Goal: Task Accomplishment & Management: Manage account settings

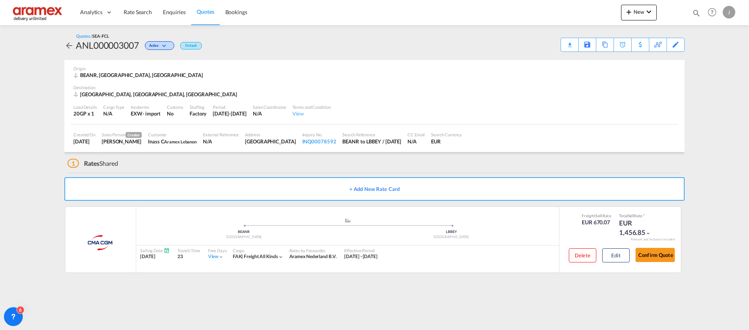
click at [143, 13] on span "Rate Search" at bounding box center [138, 12] width 28 height 7
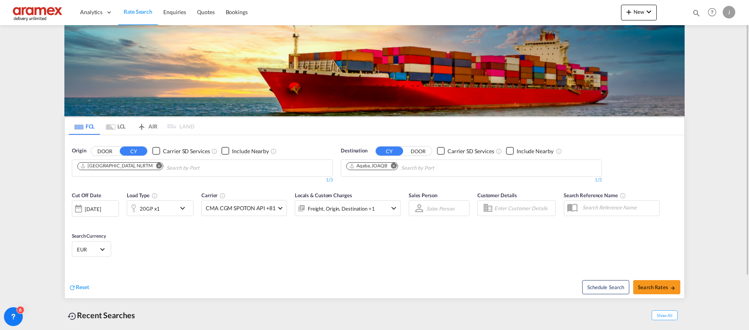
click at [166, 206] on div "20GP x1" at bounding box center [151, 208] width 49 height 16
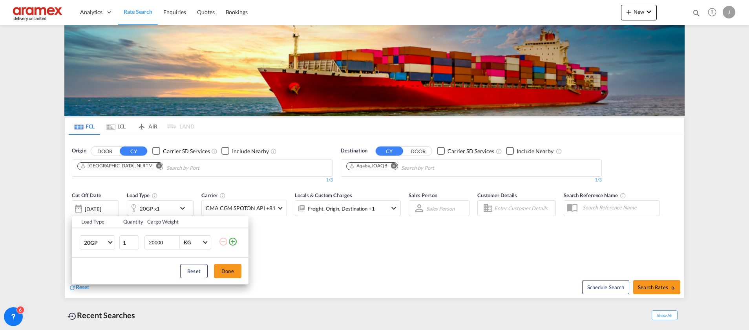
click at [234, 242] on md-icon "icon-plus-circle-outline" at bounding box center [232, 241] width 9 height 9
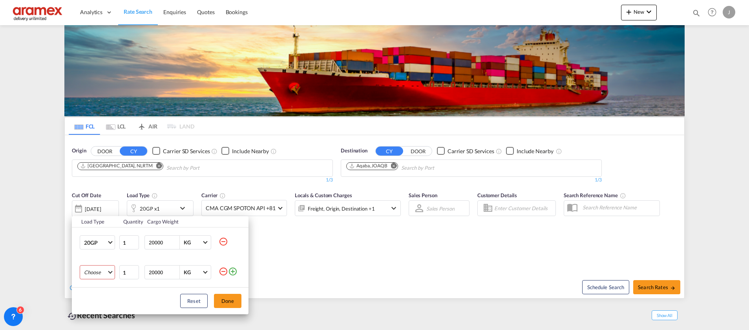
click at [97, 271] on md-select "Choose 20GP 40GP 40HC 45HC 20RE 40RE 40HR 20OT 40OT 20FR 40FR 40NR 20NR 45S 20T…" at bounding box center [97, 272] width 35 height 14
click at [100, 275] on md-option "40HC" at bounding box center [104, 273] width 53 height 19
type input "2"
click at [134, 271] on input "2" at bounding box center [129, 272] width 20 height 14
click at [227, 298] on button "Done" at bounding box center [227, 301] width 27 height 14
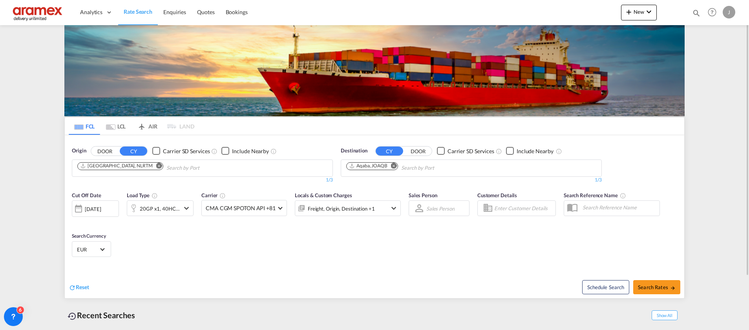
click at [395, 166] on md-icon "Remove" at bounding box center [394, 166] width 6 height 6
paste input "Gentil"
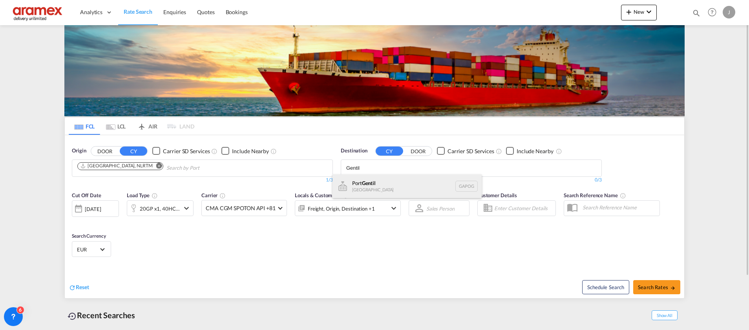
type input "Gentil"
click at [380, 189] on div "[GEOGRAPHIC_DATA] [GEOGRAPHIC_DATA] GAPOG" at bounding box center [407, 186] width 149 height 24
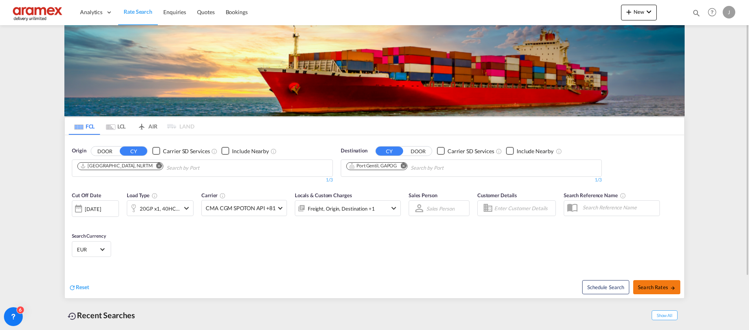
click at [659, 284] on span "Search Rates" at bounding box center [657, 287] width 38 height 6
type input "NLRTM to GAPOG / [DATE]"
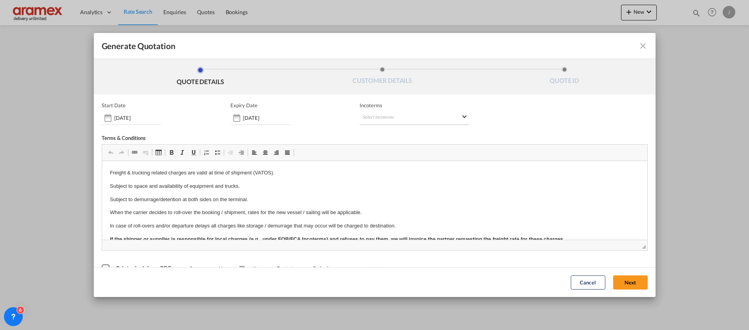
click at [378, 117] on md-select "Select Incoterms FOB - export Free on Board DPU - export Delivery at Place Unlo…" at bounding box center [414, 118] width 109 height 14
click at [375, 136] on input "search" at bounding box center [397, 133] width 73 height 7
type input "exw"
click at [384, 148] on div "EXW - import" at bounding box center [400, 148] width 75 height 6
click at [628, 282] on button "Next" at bounding box center [631, 282] width 35 height 14
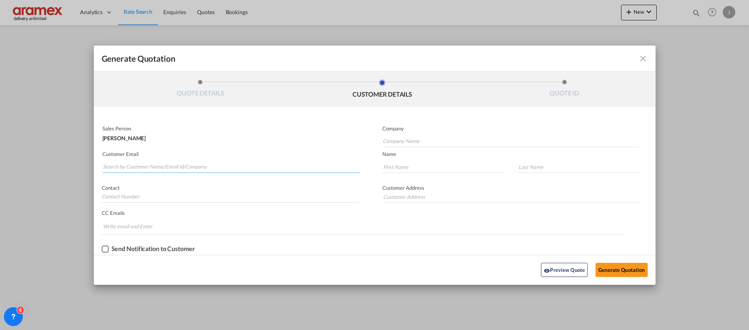
click at [147, 171] on md-autocomplete-wrap "Generate QuotationQUOTE ..." at bounding box center [232, 165] width 258 height 16
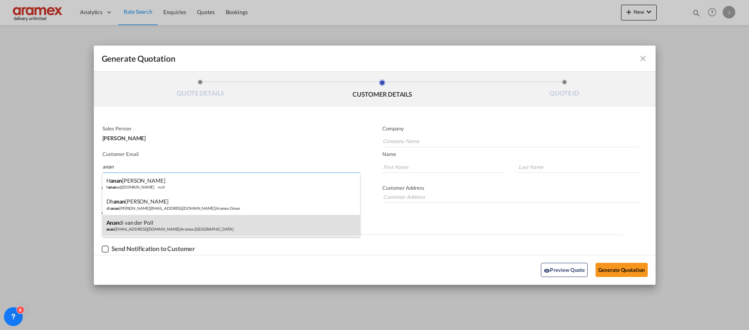
type input "anan"
click at [156, 222] on div "Anan di van der Poll anan [EMAIL_ADDRESS][DOMAIN_NAME] | Aramex [GEOGRAPHIC_DAT…" at bounding box center [232, 225] width 258 height 21
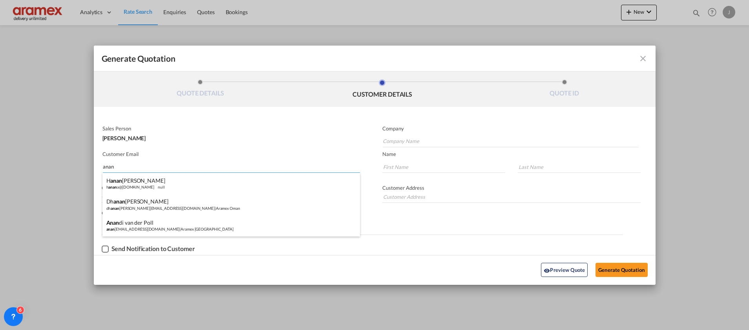
type input "Aramex [GEOGRAPHIC_DATA]"
type input "[EMAIL_ADDRESS][DOMAIN_NAME]"
type input "Anandi"
type input "van der Poll"
type input "[GEOGRAPHIC_DATA]"
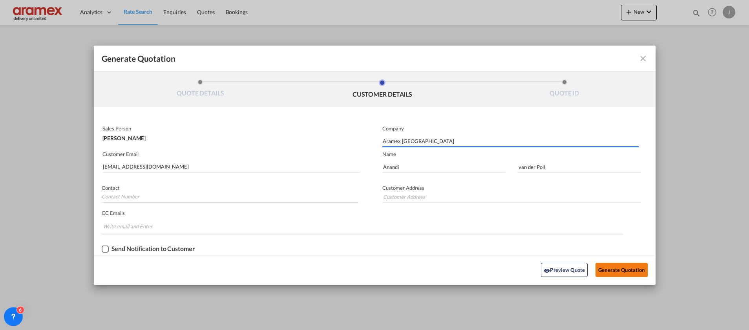
click at [620, 268] on button "Generate Quotation" at bounding box center [622, 270] width 52 height 14
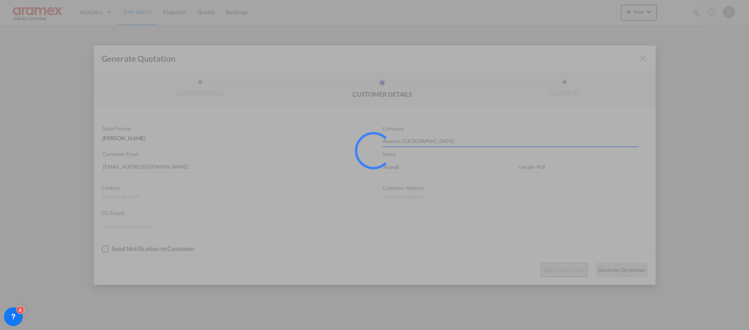
type input "[GEOGRAPHIC_DATA]"
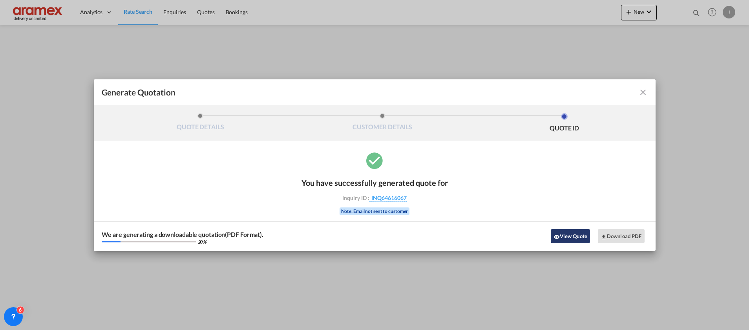
click at [572, 237] on button "View Quote" at bounding box center [570, 236] width 39 height 14
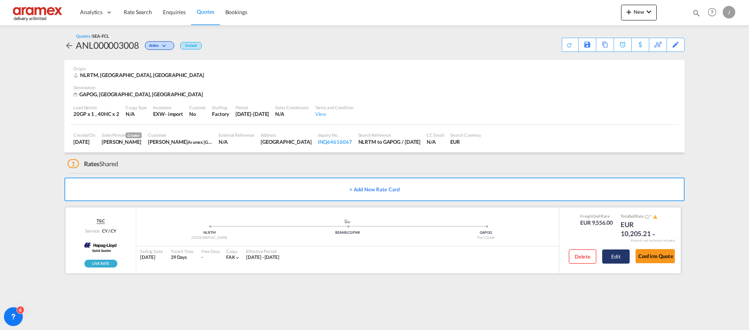
click at [627, 256] on button "Edit" at bounding box center [616, 256] width 27 height 14
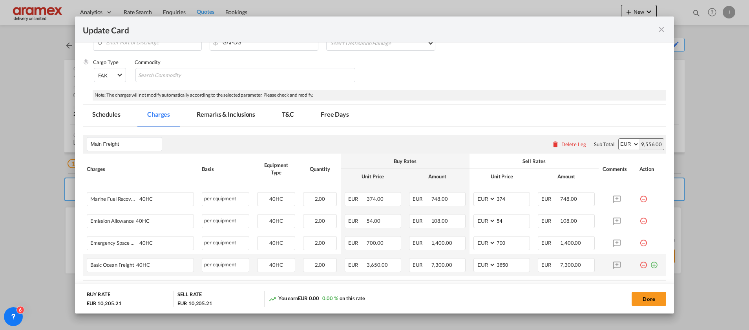
scroll to position [177, 0]
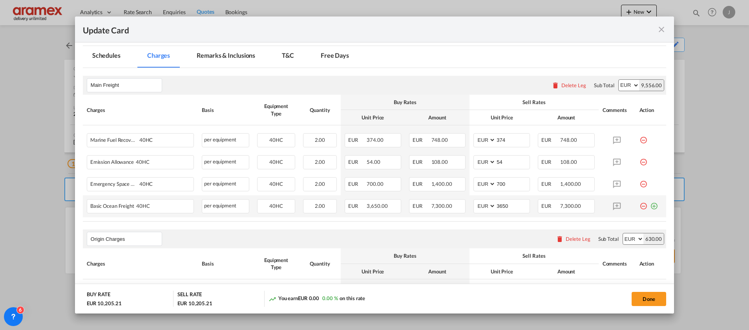
click at [651, 206] on md-icon "icon-plus-circle-outline green-400-fg" at bounding box center [655, 203] width 8 height 8
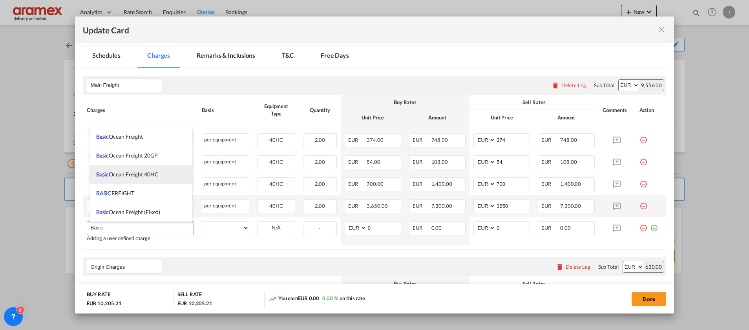
click at [150, 174] on span "Basic Ocean Freight 40HC" at bounding box center [127, 174] width 62 height 7
type input "Basic Ocean Freight 40HC"
select select "per equipment"
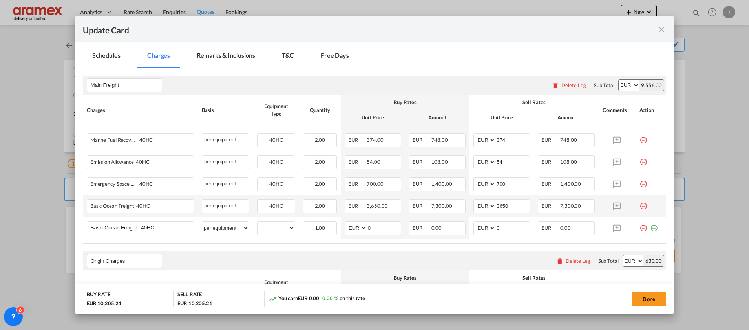
click at [640, 205] on md-icon "icon-minus-circle-outline red-400-fg" at bounding box center [644, 203] width 8 height 8
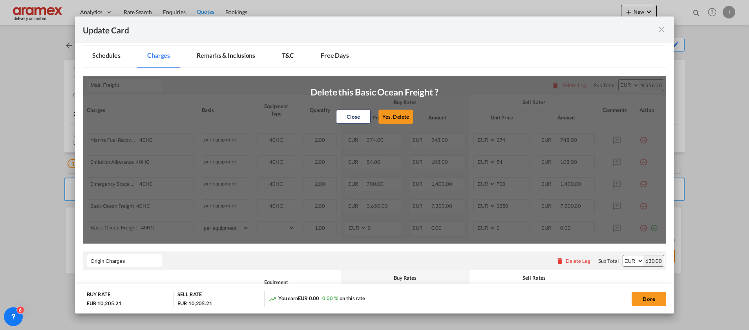
click at [388, 119] on button "Yes, Delete" at bounding box center [396, 117] width 35 height 14
type input "0"
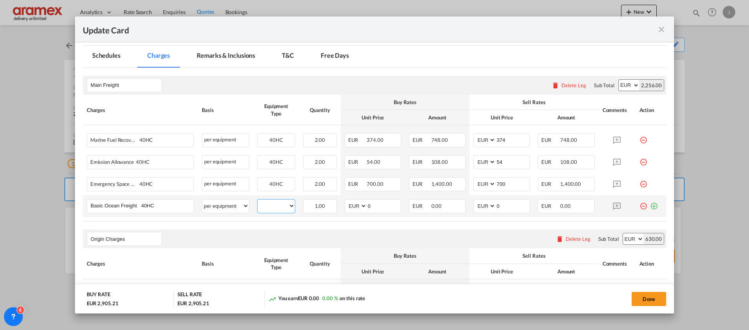
click at [277, 205] on select "20GP 40HC" at bounding box center [276, 206] width 37 height 11
select select "40HC"
click at [258, 201] on select "20GP 40HC" at bounding box center [276, 206] width 37 height 11
drag, startPoint x: 379, startPoint y: 203, endPoint x: 382, endPoint y: 208, distance: 5.8
click at [354, 208] on md-input-container "AED AFN ALL AMD ANG AOA ARS AUD AWG AZN BAM BBD BDT BGN BHD BIF BMD BND [PERSON…" at bounding box center [373, 206] width 57 height 14
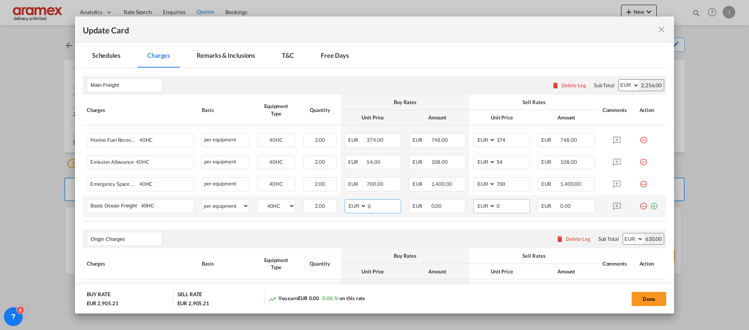
paste input "365"
type input "3650"
drag, startPoint x: 502, startPoint y: 205, endPoint x: 473, endPoint y: 206, distance: 28.7
click at [474, 206] on md-input-container "AED AFN ALL AMD ANG AOA ARS AUD AWG AZN BAM BBD BDT BGN BHD BIF BMD BND [PERSON…" at bounding box center [502, 206] width 57 height 14
paste input "365"
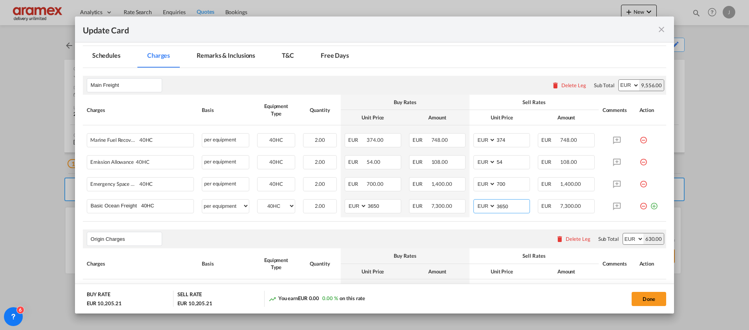
type input "3650"
click at [103, 207] on input "Basic Ocean Freight 40HC" at bounding box center [142, 206] width 103 height 12
drag, startPoint x: 93, startPoint y: 205, endPoint x: 117, endPoint y: 202, distance: 25.0
click at [117, 202] on input "Basic Ocean Freight 40HC" at bounding box center [142, 206] width 103 height 12
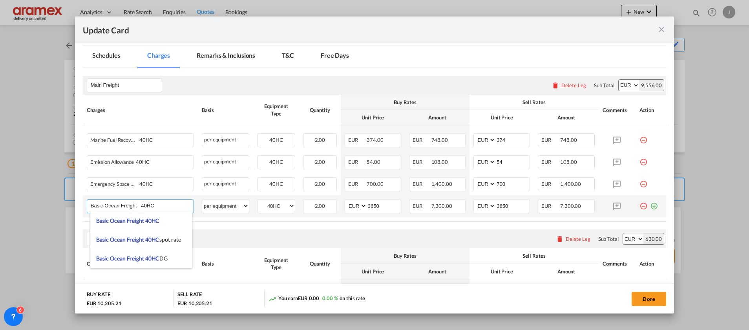
click at [95, 203] on input "Basic Ocean Freight 40HC" at bounding box center [142, 206] width 103 height 12
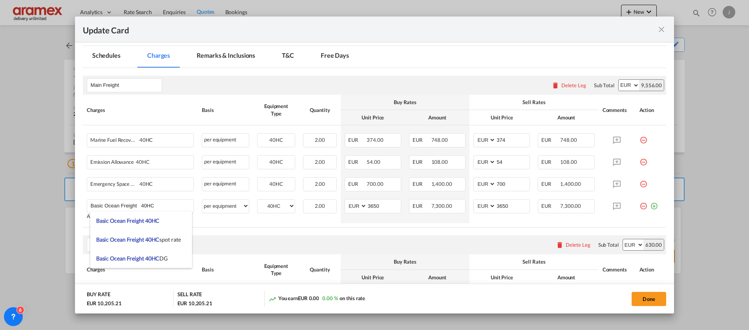
click at [651, 205] on md-icon "icon-plus-circle-outline green-400-fg" at bounding box center [655, 203] width 8 height 8
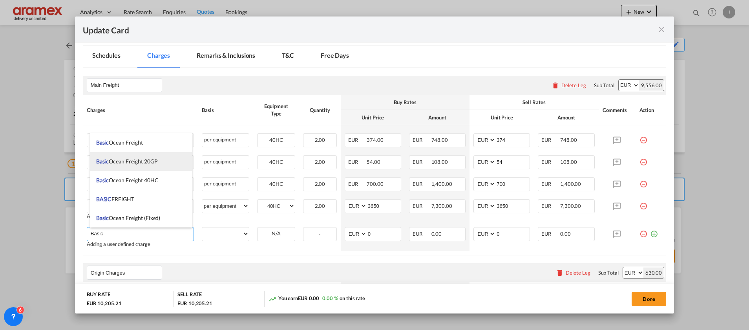
click at [146, 161] on span "Basic Ocean Freight 20GP" at bounding box center [127, 161] width 62 height 7
type input "Basic Ocean Freight 20GP"
select select "per equipment"
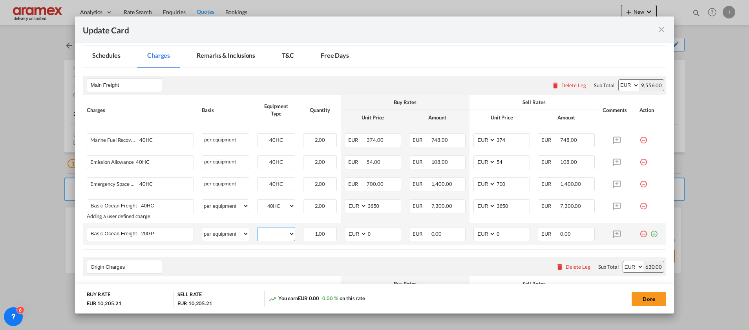
click at [271, 237] on select "20GP 40HC" at bounding box center [276, 234] width 37 height 11
select select "20GP"
click at [258, 229] on select "20GP 40HC" at bounding box center [276, 234] width 37 height 11
drag, startPoint x: 365, startPoint y: 235, endPoint x: 376, endPoint y: 231, distance: 11.4
click at [350, 235] on md-input-container "AED AFN ALL AMD ANG AOA ARS AUD AWG AZN BAM BBD BDT BGN BHD BIF BMD BND [PERSON…" at bounding box center [373, 234] width 57 height 14
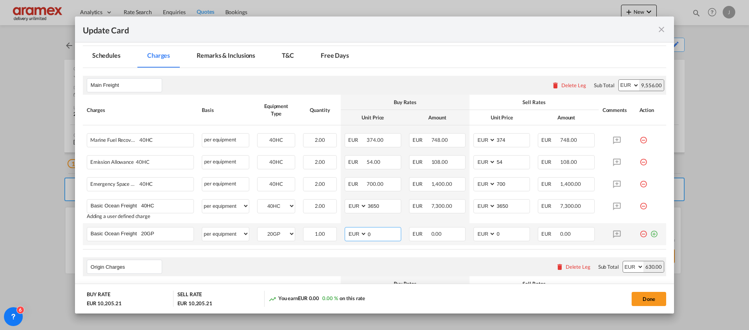
paste input "225"
type input "2250"
drag, startPoint x: 506, startPoint y: 229, endPoint x: 469, endPoint y: 231, distance: 36.2
click at [474, 231] on md-input-container "AED AFN ALL AMD ANG AOA ARS AUD AWG AZN BAM BBD BDT BGN BHD BIF BMD BND [PERSON…" at bounding box center [502, 234] width 57 height 14
paste input "225"
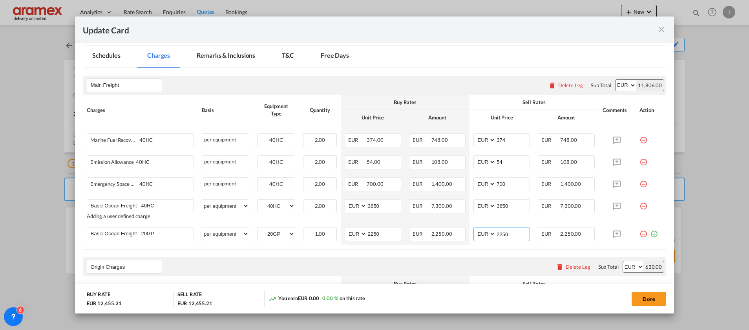
type input "2250"
click at [650, 235] on div "Update Card Port ..." at bounding box center [651, 231] width 23 height 8
click at [651, 235] on md-icon "icon-plus-circle-outline green-400-fg" at bounding box center [655, 231] width 8 height 8
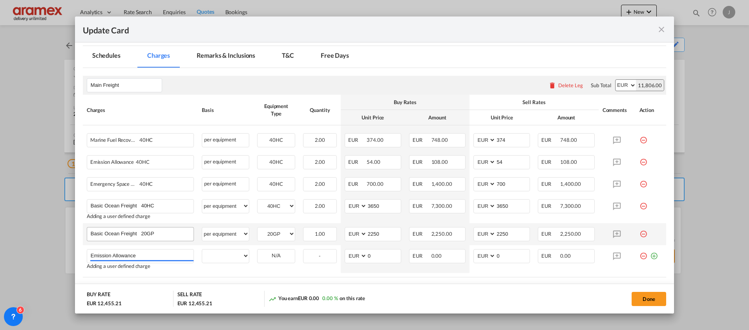
scroll to position [295, 0]
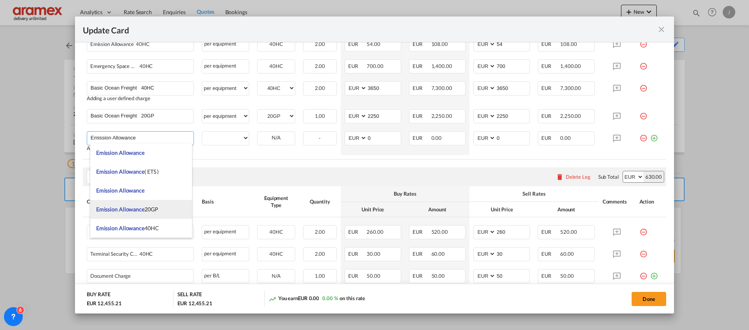
click at [151, 209] on span "Emission Allowance 20GP" at bounding box center [127, 209] width 62 height 7
type input "Emission Allowance 20GP"
select select "per equipment"
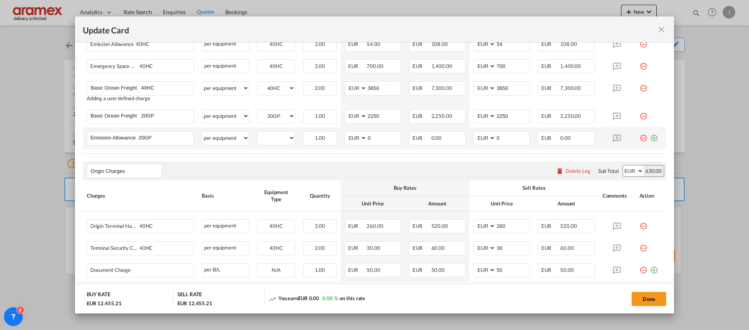
click at [651, 137] on md-icon "icon-plus-circle-outline green-400-fg" at bounding box center [655, 135] width 8 height 8
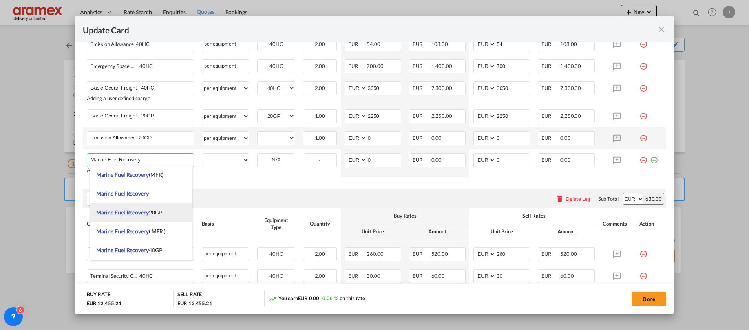
click at [156, 213] on span "Marine Fuel Recovery 20GP" at bounding box center [129, 212] width 66 height 7
type input "Marine Fuel Recovery 20GP"
select select "per equipment"
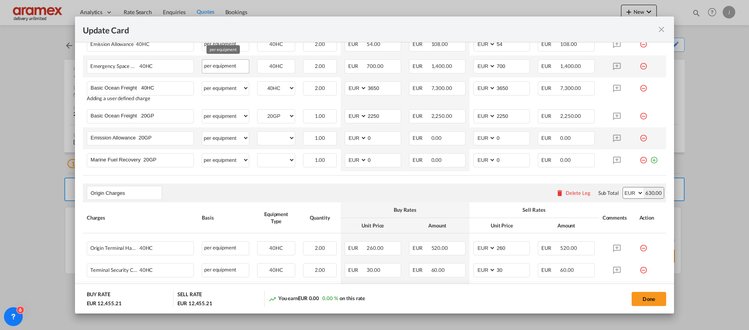
click at [218, 64] on div "per equipment" at bounding box center [226, 66] width 48 height 14
click at [134, 66] on div "Emergency Space Contingency 40HC" at bounding box center [127, 64] width 75 height 9
copy span "Emergency Space Contingency"
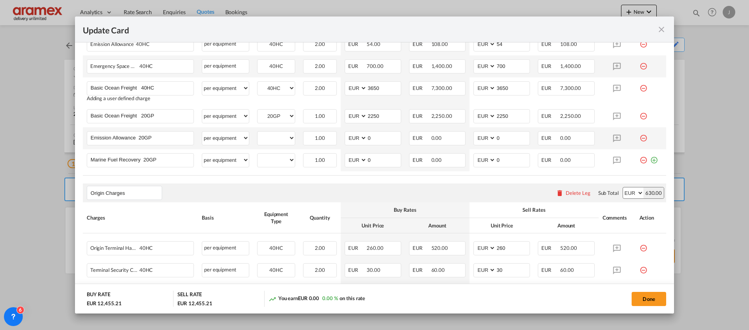
click at [640, 67] on md-icon "icon-minus-circle-outline red-400-fg" at bounding box center [644, 63] width 8 height 8
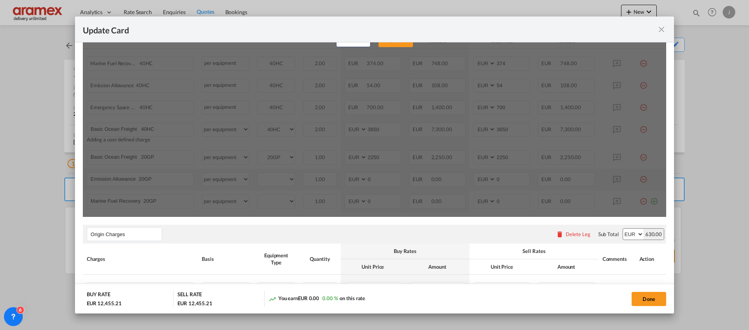
scroll to position [236, 0]
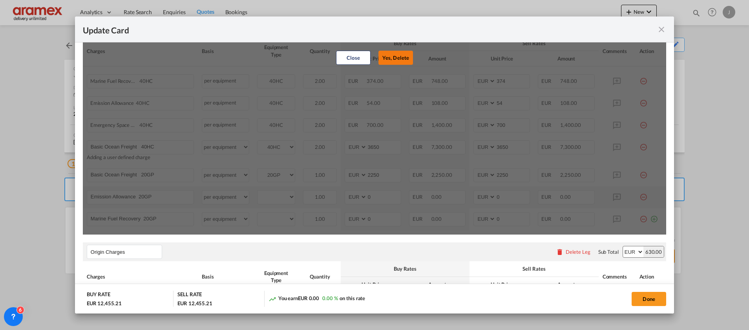
click at [393, 58] on button "Yes, Delete" at bounding box center [396, 58] width 35 height 14
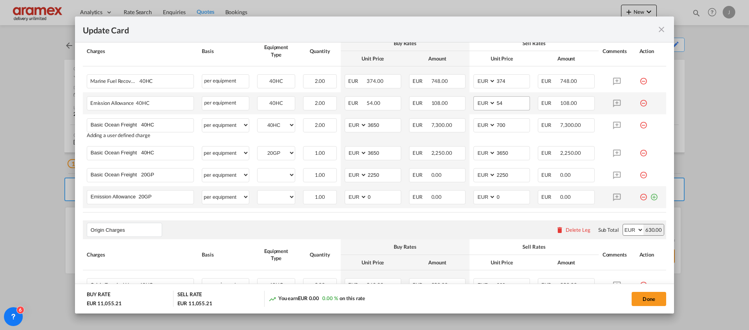
type input "3650"
type input "2250"
select select "20GP"
type input "2250"
type input "Basic Ocean Freight 20GP"
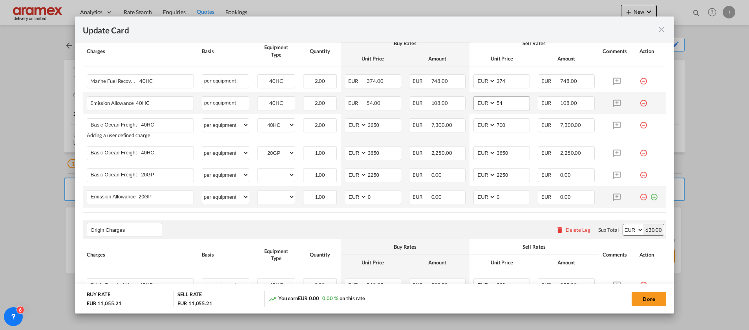
type input "Emission Allowance 20GP"
type input "0"
select select "? string: ?"
type input "Marine Fuel Recovery 20GP"
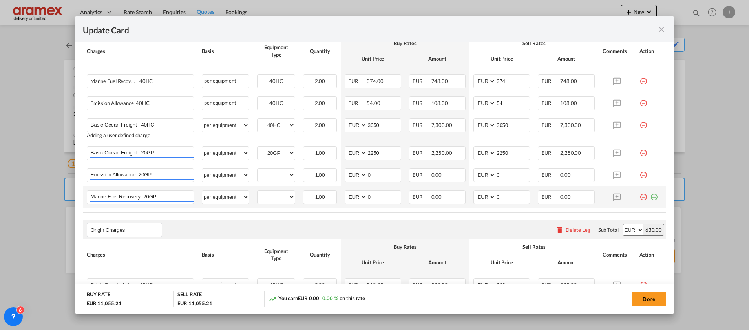
click at [651, 198] on md-icon "icon-plus-circle-outline green-400-fg" at bounding box center [655, 194] width 8 height 8
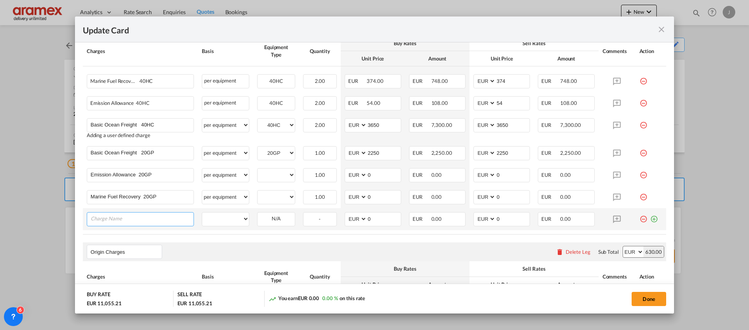
paste input "Emergency Space Contingency"
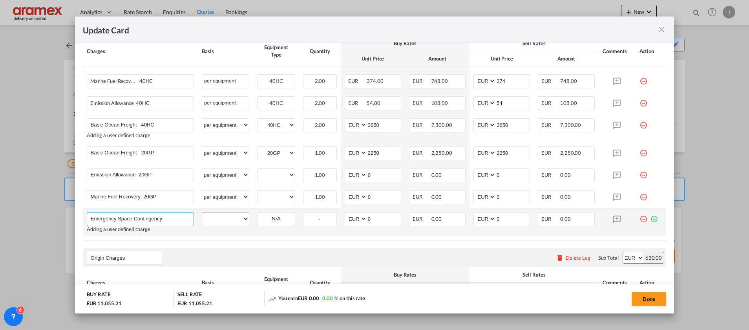
type input "Emergency Space Contingency"
click at [224, 215] on select "per equipment per container per B/L per shipping bill per shipment % on freight…" at bounding box center [225, 219] width 47 height 13
select select "per container"
click at [202, 213] on select "per equipment per container per B/L per shipping bill per shipment % on freight…" at bounding box center [225, 219] width 47 height 13
drag, startPoint x: 385, startPoint y: 222, endPoint x: 337, endPoint y: 218, distance: 48.9
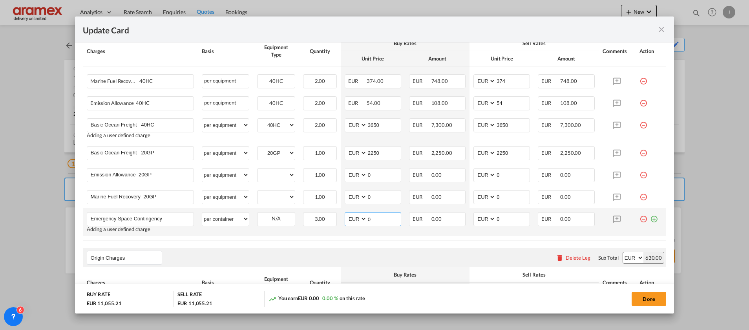
click at [341, 218] on td "AED AFN ALL AMD ANG AOA ARS AUD AWG AZN BAM BBD BDT BGN BHD BIF BMD BND [PERSON…" at bounding box center [373, 222] width 64 height 28
drag, startPoint x: 377, startPoint y: 217, endPoint x: 418, endPoint y: 230, distance: 42.2
click at [355, 227] on td "AED AFN ALL AMD ANG AOA ARS AUD AWG AZN BAM BBD BDT BGN BHD BIF BMD BND [PERSON…" at bounding box center [373, 222] width 64 height 28
type input "700"
drag, startPoint x: 495, startPoint y: 218, endPoint x: 480, endPoint y: 220, distance: 14.7
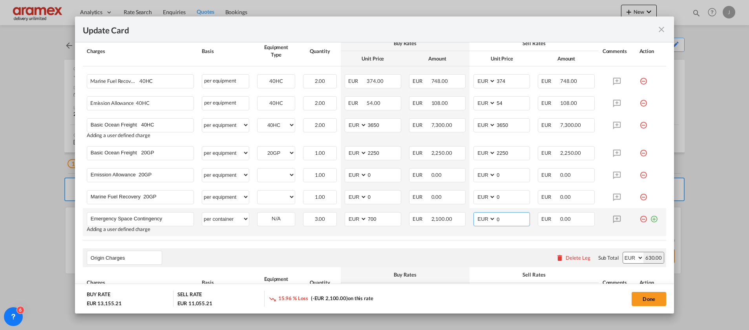
click at [480, 220] on md-input-container "AED AFN ALL AMD ANG AOA ARS AUD AWG AZN BAM BBD BDT BGN BHD BIF BMD BND [PERSON…" at bounding box center [502, 219] width 57 height 14
paste input "70"
type input "700"
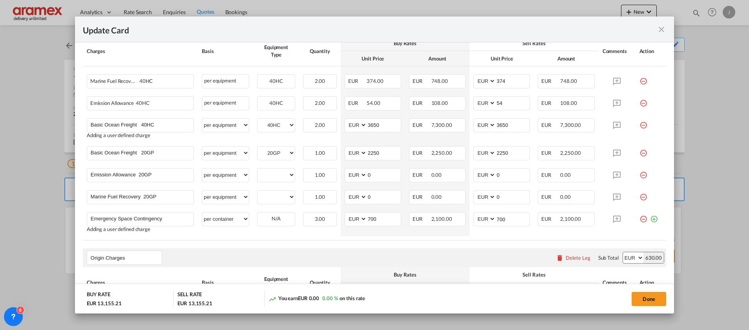
click at [440, 251] on div "Origin Charges Please enter leg name Leg Name Already Exists Delete Leg Sub Tot…" at bounding box center [375, 257] width 584 height 19
click at [268, 178] on select "20GP 40HC" at bounding box center [276, 175] width 37 height 11
select select "20GP"
click at [258, 170] on select "20GP 40HC" at bounding box center [276, 175] width 37 height 11
click at [275, 191] on md-input-container "20GP 40HC" at bounding box center [276, 197] width 37 height 12
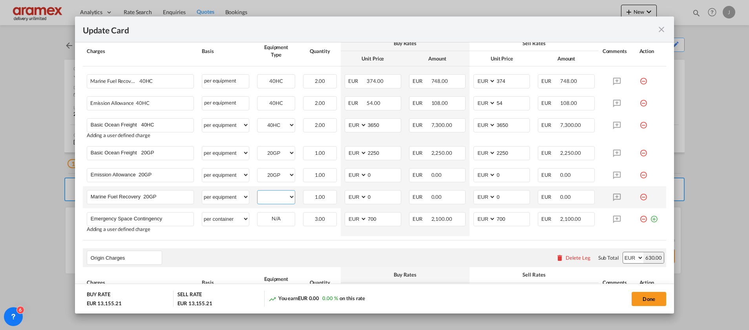
click at [274, 197] on select "20GP 40HC" at bounding box center [276, 197] width 37 height 11
select select "20GP"
click at [258, 192] on select "20GP 40HC" at bounding box center [276, 197] width 37 height 11
drag, startPoint x: 381, startPoint y: 174, endPoint x: 354, endPoint y: 175, distance: 26.8
click at [354, 175] on md-input-container "AED AFN ALL AMD ANG AOA ARS AUD AWG AZN BAM BBD BDT BGN BHD BIF BMD BND [PERSON…" at bounding box center [373, 175] width 57 height 14
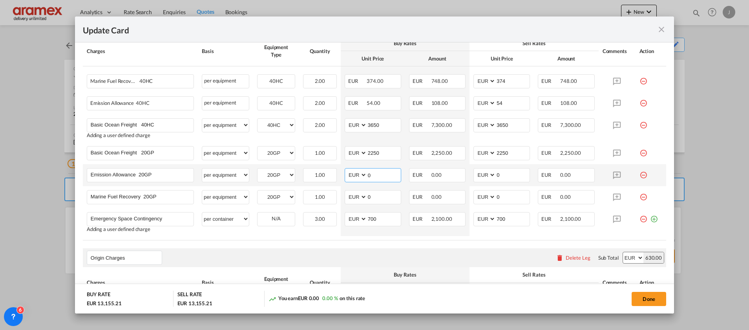
paste input "27"
type input "27"
click at [479, 174] on md-input-container "AED AFN ALL AMD ANG AOA ARS AUD AWG AZN BAM BBD BDT BGN BHD BIF BMD BND [PERSON…" at bounding box center [502, 175] width 57 height 14
click at [464, 182] on tr "Emission Allowance 20GP Please Enter User Defined Charges Cannot Be Published p…" at bounding box center [375, 175] width 584 height 22
click at [504, 170] on input "0" at bounding box center [513, 175] width 34 height 12
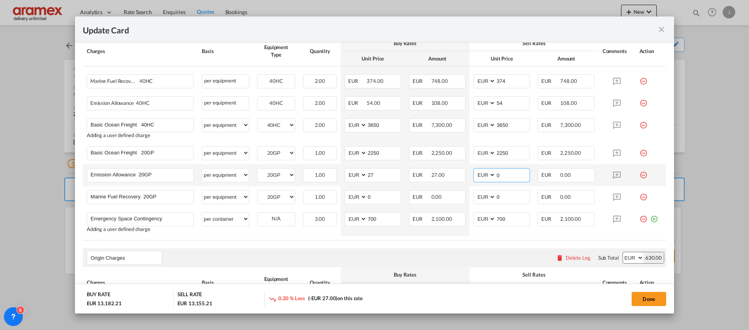
drag, startPoint x: 486, startPoint y: 174, endPoint x: 472, endPoint y: 174, distance: 13.7
click at [474, 174] on md-input-container "AED AFN ALL AMD ANG AOA ARS AUD AWG AZN BAM BBD BDT BGN BHD BIF BMD BND [PERSON…" at bounding box center [502, 175] width 57 height 14
paste input "27"
type input "27"
drag, startPoint x: 372, startPoint y: 197, endPoint x: 347, endPoint y: 197, distance: 25.1
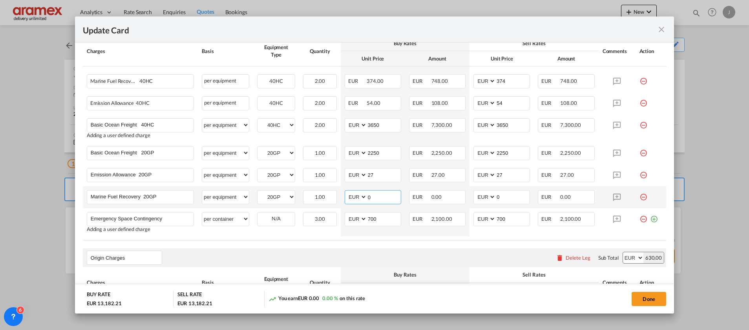
click at [347, 197] on md-input-container "AED AFN ALL AMD ANG AOA ARS AUD AWG AZN BAM BBD BDT BGN BHD BIF BMD BND [PERSON…" at bounding box center [373, 197] width 57 height 14
paste input "187"
type input "187"
drag, startPoint x: 497, startPoint y: 198, endPoint x: 467, endPoint y: 199, distance: 30.7
click at [470, 199] on td "AED AFN ALL AMD ANG AOA ARS AUD AWG AZN BAM BBD BDT BGN BHD BIF BMD BND [PERSON…" at bounding box center [502, 197] width 64 height 22
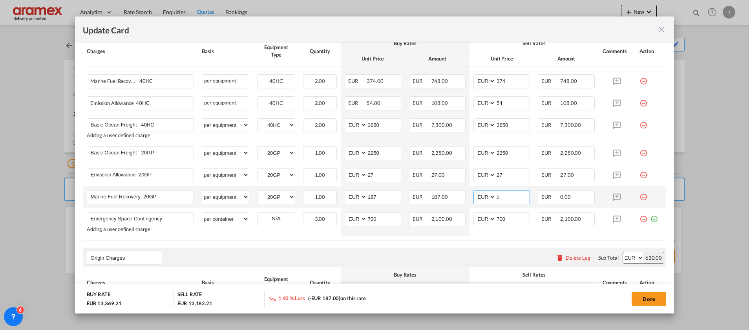
paste input "187"
type input "187"
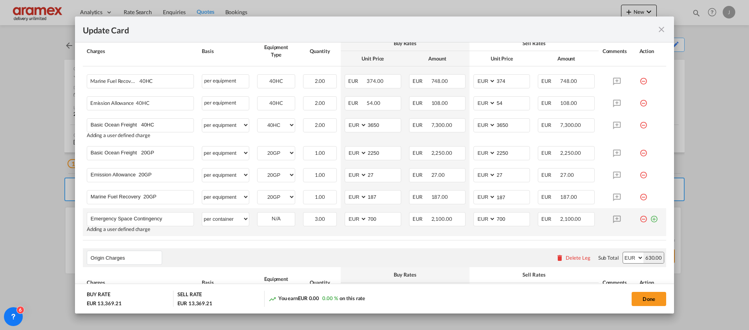
click at [651, 216] on md-icon "icon-plus-circle-outline green-400-fg" at bounding box center [655, 216] width 8 height 8
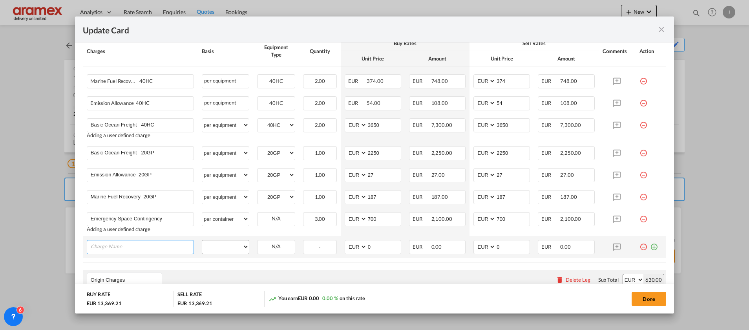
paste input "Dangerous Goods Premium Sea"
type input "Dangerous Goods Premium Sea"
click at [228, 250] on select "per equipment per container per B/L per shipping bill per shipment % on freight…" at bounding box center [225, 246] width 47 height 13
select select "per container"
click at [202, 240] on select "per equipment per container per B/L per shipping bill per shipment % on freight…" at bounding box center [225, 246] width 47 height 13
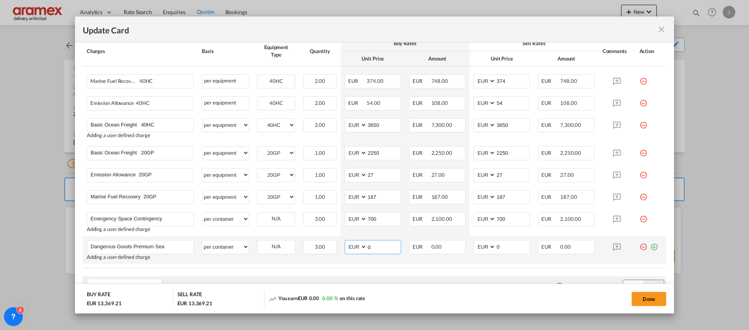
drag, startPoint x: 363, startPoint y: 248, endPoint x: 352, endPoint y: 248, distance: 11.4
click at [352, 248] on md-input-container "AED AFN ALL AMD ANG AOA ARS AUD AWG AZN BAM BBD BDT BGN BHD BIF BMD BND [PERSON…" at bounding box center [373, 247] width 57 height 14
click at [379, 246] on input "0" at bounding box center [384, 246] width 34 height 12
drag, startPoint x: 385, startPoint y: 249, endPoint x: 366, endPoint y: 250, distance: 19.3
click at [352, 250] on md-input-container "AED AFN ALL AMD ANG AOA ARS AUD AWG AZN BAM BBD BDT BGN BHD BIF BMD BND [PERSON…" at bounding box center [373, 247] width 57 height 14
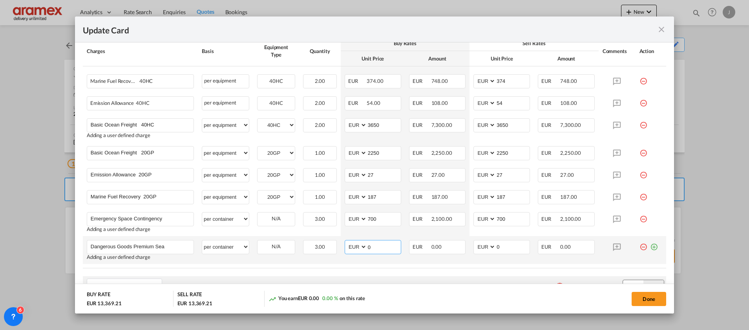
paste input "17"
type input "170"
drag, startPoint x: 507, startPoint y: 247, endPoint x: 474, endPoint y: 250, distance: 32.7
click at [474, 250] on md-input-container "AED AFN ALL AMD ANG AOA ARS AUD AWG AZN BAM BBD BDT BGN BHD BIF BMD BND [PERSON…" at bounding box center [502, 247] width 57 height 14
paste input "17"
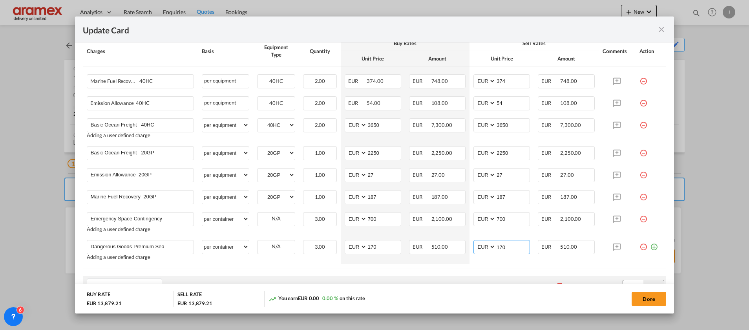
type input "170"
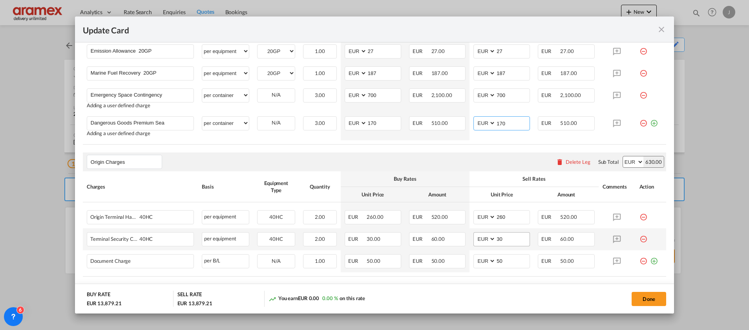
scroll to position [412, 0]
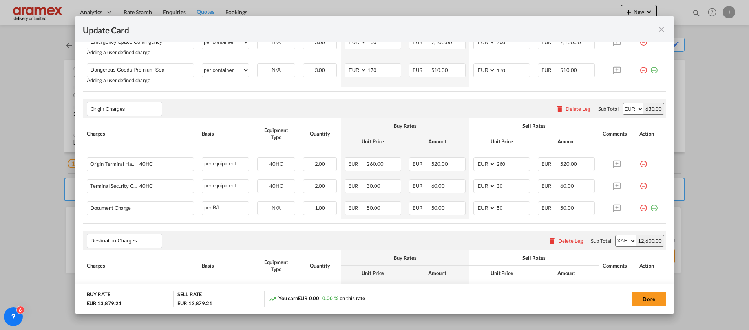
click at [640, 163] on md-icon "icon-minus-circle-outline red-400-fg" at bounding box center [644, 161] width 8 height 8
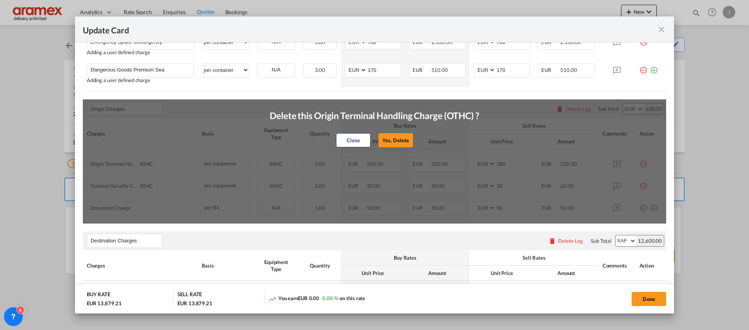
drag, startPoint x: 394, startPoint y: 141, endPoint x: 431, endPoint y: 139, distance: 36.6
click at [396, 140] on button "Yes, Delete" at bounding box center [396, 140] width 35 height 14
type input "30"
type input "50"
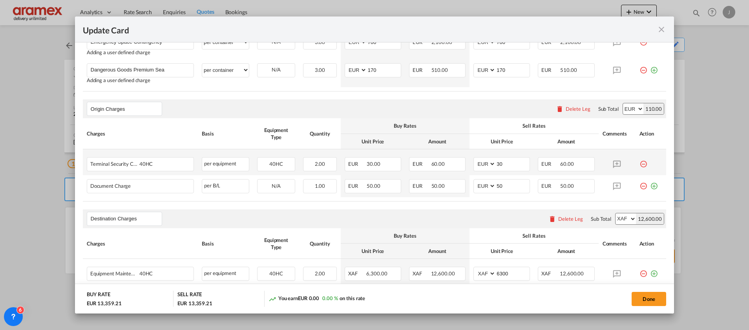
click at [640, 165] on md-icon "icon-minus-circle-outline red-400-fg" at bounding box center [644, 161] width 8 height 8
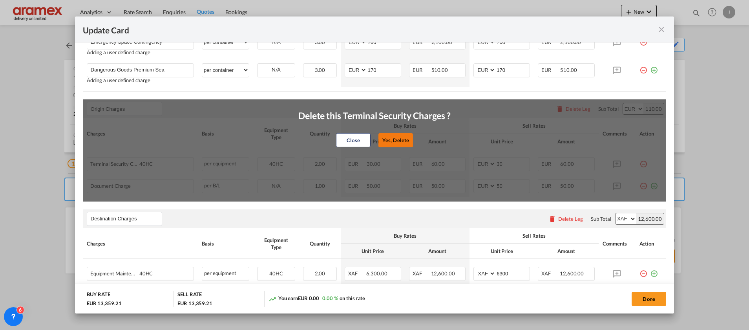
drag, startPoint x: 388, startPoint y: 143, endPoint x: 551, endPoint y: 169, distance: 164.7
click at [389, 142] on button "Yes, Delete" at bounding box center [396, 140] width 35 height 14
type input "50"
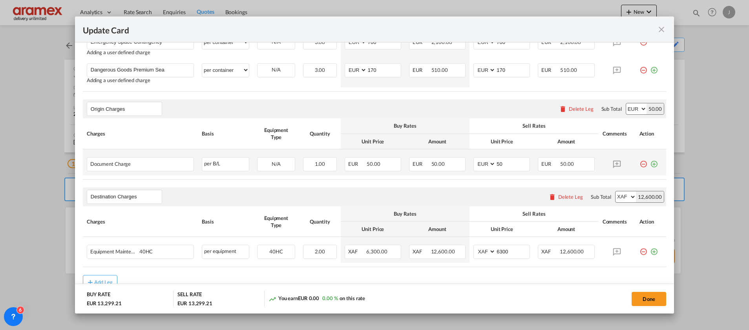
click at [650, 163] on div "Update Card Port ..." at bounding box center [651, 161] width 23 height 8
click at [651, 164] on md-icon "icon-plus-circle-outline green-400-fg" at bounding box center [655, 161] width 8 height 8
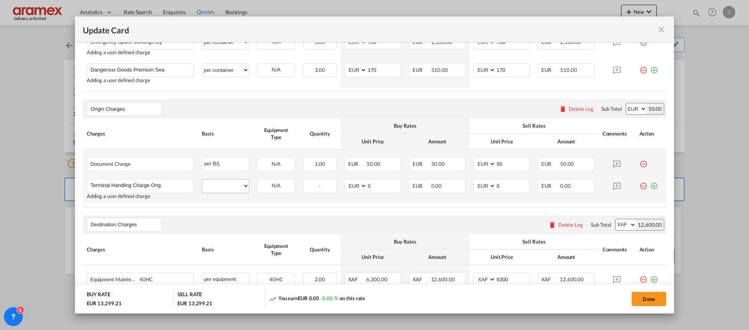
type input "Terminal Handling Charge Orig."
drag, startPoint x: 227, startPoint y: 185, endPoint x: 231, endPoint y: 180, distance: 6.4
click at [227, 185] on select "per equipment per container per B/L per shipping bill per shipment per pallet p…" at bounding box center [225, 186] width 47 height 13
select select "per container"
click at [202, 180] on select "per equipment per container per B/L per shipping bill per shipment per pallet p…" at bounding box center [225, 186] width 47 height 13
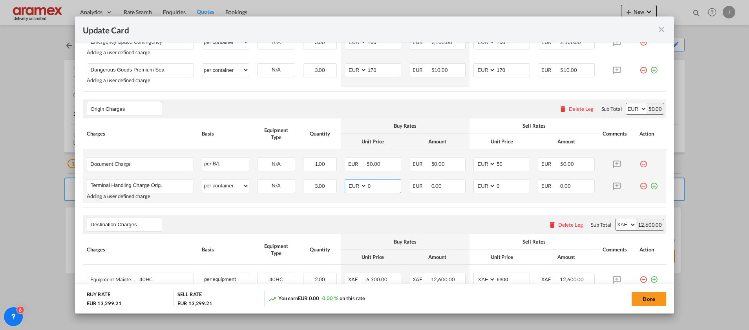
drag, startPoint x: 392, startPoint y: 187, endPoint x: 377, endPoint y: 195, distance: 16.7
click at [346, 190] on md-input-container "AED AFN ALL AMD ANG AOA ARS AUD AWG AZN BAM BBD BDT BGN BHD BIF BMD BND [PERSON…" at bounding box center [373, 186] width 57 height 14
paste input "26"
type input "260"
click at [476, 191] on md-input-container "AED AFN ALL AMD ANG AOA ARS AUD AWG AZN BAM BBD BDT BGN BHD BIF BMD BND [PERSON…" at bounding box center [502, 186] width 57 height 14
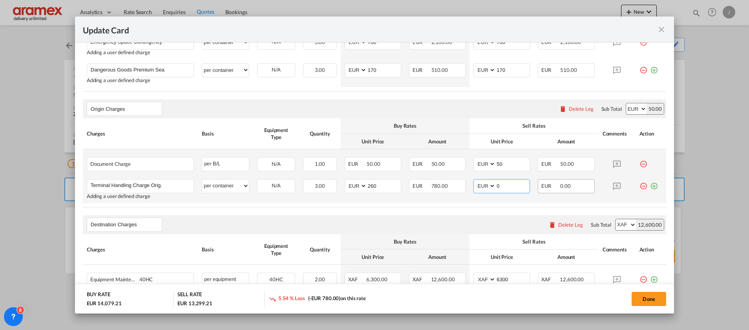
paste input "26"
type input "260"
click at [651, 186] on md-icon "icon-plus-circle-outline green-400-fg" at bounding box center [655, 183] width 8 height 8
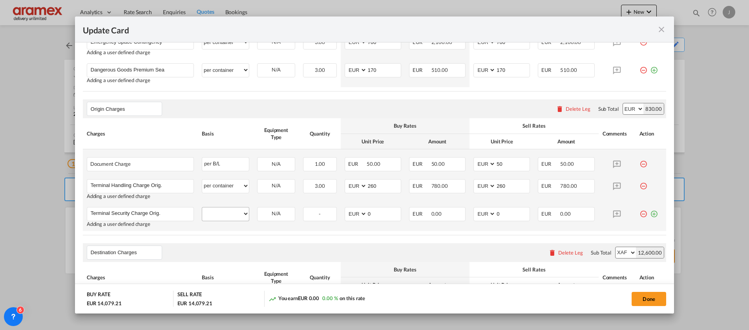
type input "Terminal Security Charge Orig."
drag, startPoint x: 235, startPoint y: 211, endPoint x: 235, endPoint y: 207, distance: 4.3
click at [235, 211] on select "per equipment per container per B/L per shipping bill per shipment per pallet p…" at bounding box center [225, 213] width 47 height 13
select select "per container"
click at [202, 207] on select "per equipment per container per B/L per shipping bill per shipment per pallet p…" at bounding box center [225, 213] width 47 height 13
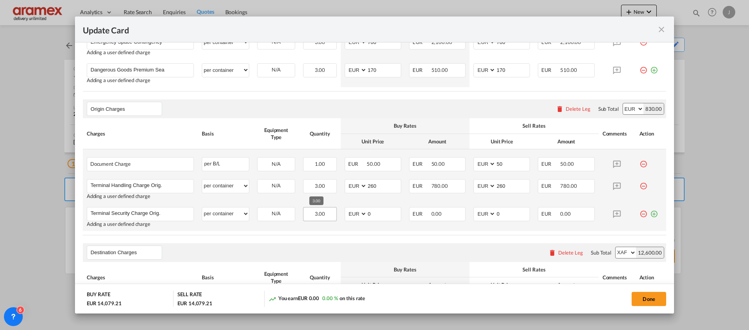
click at [315, 213] on span "3.00" at bounding box center [320, 214] width 11 height 6
drag, startPoint x: 372, startPoint y: 214, endPoint x: 346, endPoint y: 214, distance: 25.9
click at [346, 214] on md-input-container "AED AFN ALL AMD ANG AOA ARS AUD AWG AZN BAM BBD BDT BGN BHD BIF BMD BND [PERSON…" at bounding box center [373, 214] width 57 height 14
type input "30"
click at [358, 231] on table "Charges Basis Equipment Type Quantity Buy Rates Sell Rates Comments Action Unit…" at bounding box center [375, 176] width 584 height 117
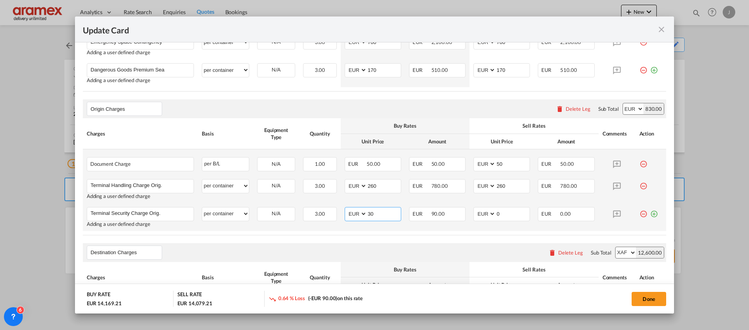
drag, startPoint x: 368, startPoint y: 208, endPoint x: 363, endPoint y: 209, distance: 5.3
click at [363, 209] on md-input-container "AED AFN ALL AMD ANG AOA ARS AUD AWG AZN BAM BBD BDT BGN BHD BIF BMD BND [PERSON…" at bounding box center [373, 214] width 57 height 14
drag, startPoint x: 508, startPoint y: 215, endPoint x: 474, endPoint y: 224, distance: 34.9
click at [474, 218] on md-input-container "AED AFN ALL AMD ANG AOA ARS AUD AWG AZN BAM BBD BDT BGN BHD BIF BMD BND [PERSON…" at bounding box center [502, 214] width 57 height 14
paste input "3"
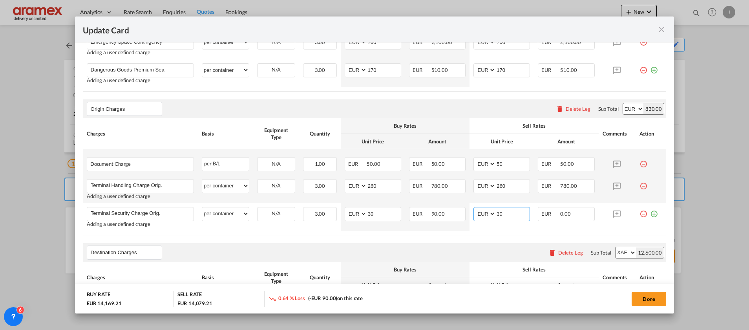
type input "30"
click at [467, 243] on div "Destination Charges Please enter leg name Leg Name Already Exists Delete Leg Su…" at bounding box center [375, 252] width 584 height 19
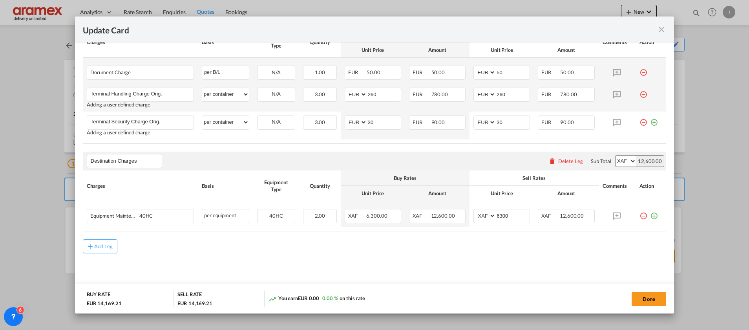
click at [559, 161] on div "Delete Leg" at bounding box center [571, 161] width 25 height 6
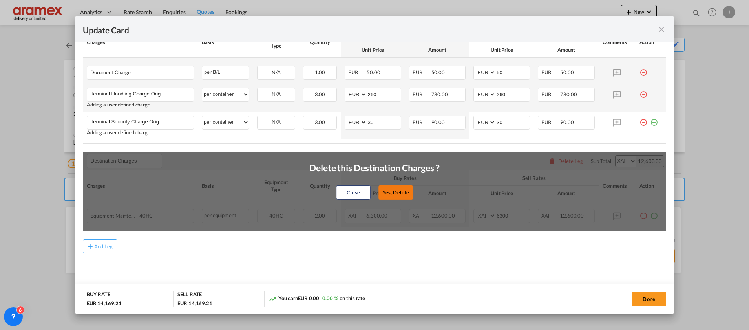
click at [398, 188] on button "Yes, Delete" at bounding box center [396, 192] width 35 height 14
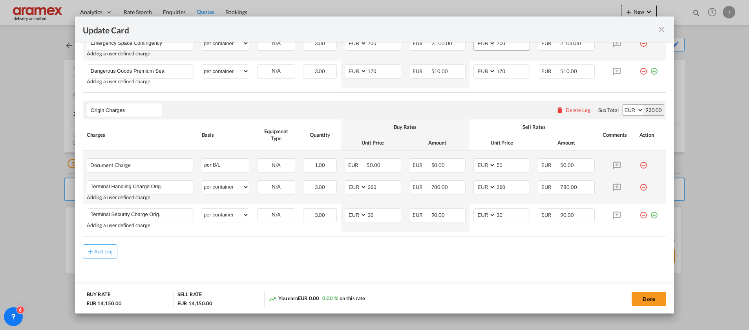
scroll to position [416, 0]
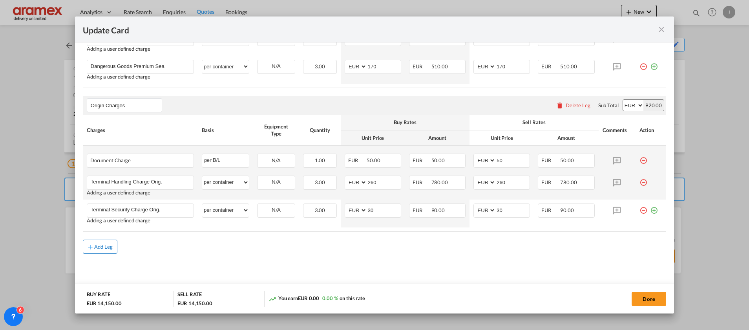
click at [98, 243] on button "Add Leg" at bounding box center [100, 247] width 35 height 14
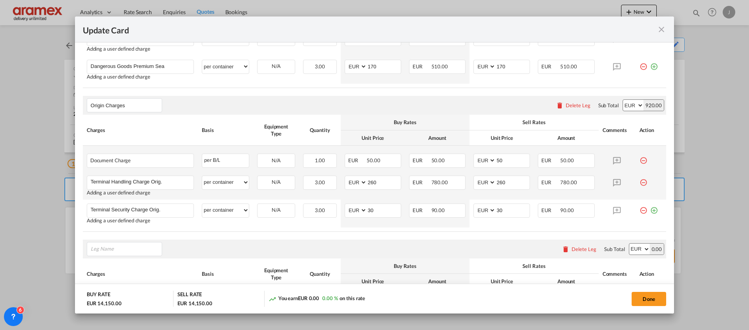
scroll to position [504, 0]
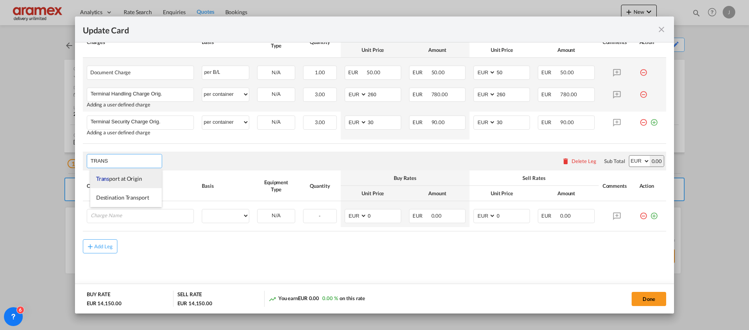
click at [121, 174] on li "Trans port at Origin" at bounding box center [125, 178] width 71 height 19
type input "Transport at Origin"
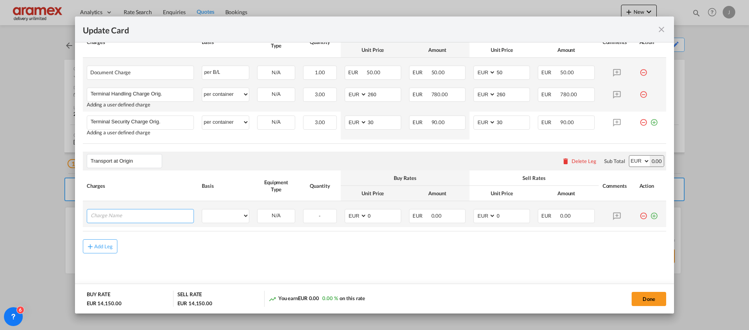
click at [118, 216] on input "Charge Name" at bounding box center [142, 215] width 103 height 12
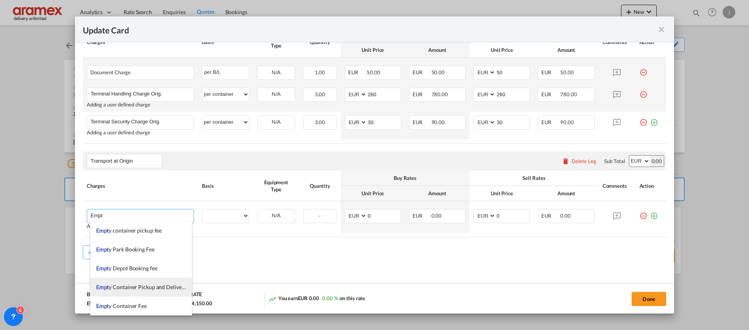
click at [157, 288] on span "Empt y Container Pickup and Delivery Charge" at bounding box center [150, 287] width 109 height 7
type input "Empty Container Pickup and Delivery Charge"
select select "per equipment"
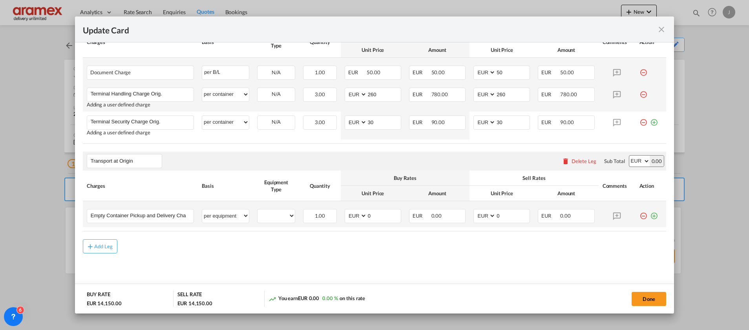
click at [651, 216] on md-icon "icon-plus-circle-outline green-400-fg" at bounding box center [655, 213] width 8 height 8
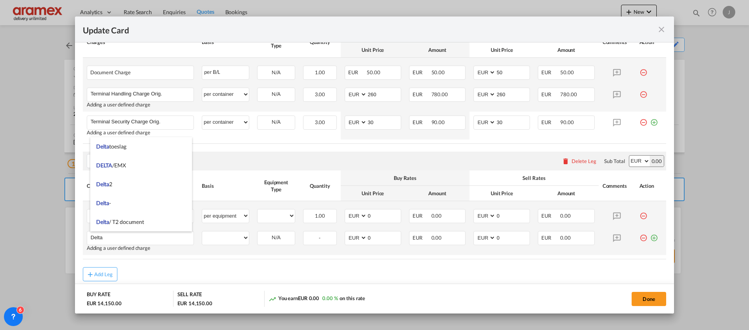
type input "Delta"
click at [651, 237] on md-icon "icon-plus-circle-outline green-400-fg" at bounding box center [655, 235] width 8 height 8
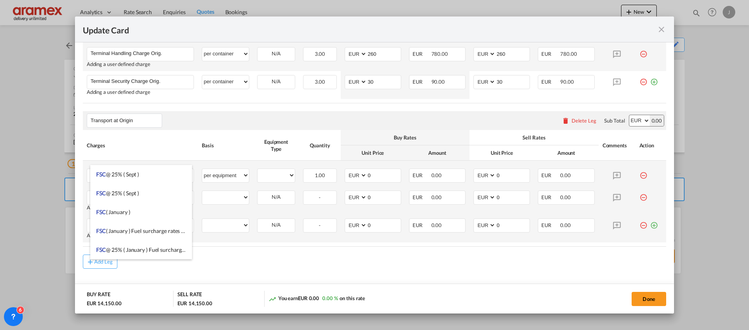
scroll to position [560, 0]
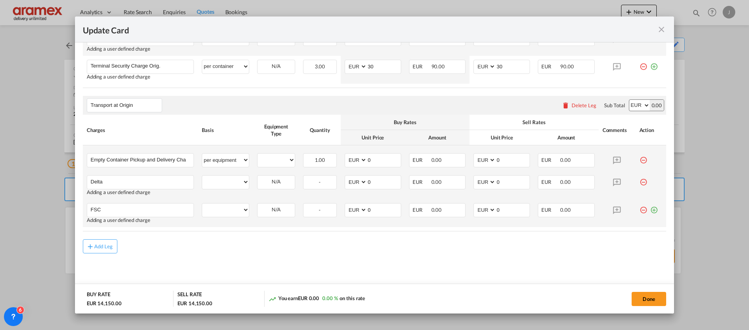
click at [651, 210] on md-icon "icon-plus-circle-outline green-400-fg" at bounding box center [655, 207] width 8 height 8
click at [99, 211] on input "FSC" at bounding box center [142, 209] width 103 height 12
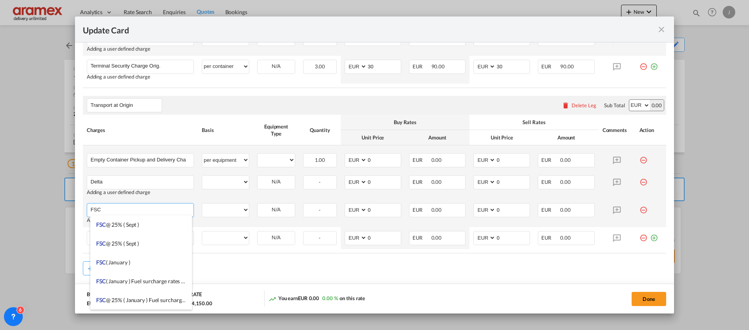
click at [99, 211] on input "FSC" at bounding box center [142, 209] width 103 height 12
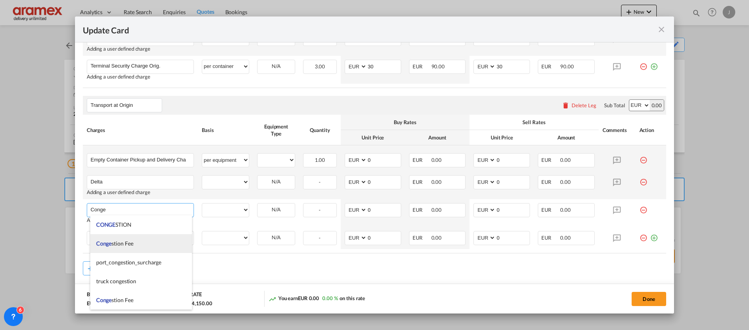
click at [121, 242] on span "Conge stion Fee" at bounding box center [114, 243] width 37 height 7
type input "Congestion Fee"
select select "per equipment"
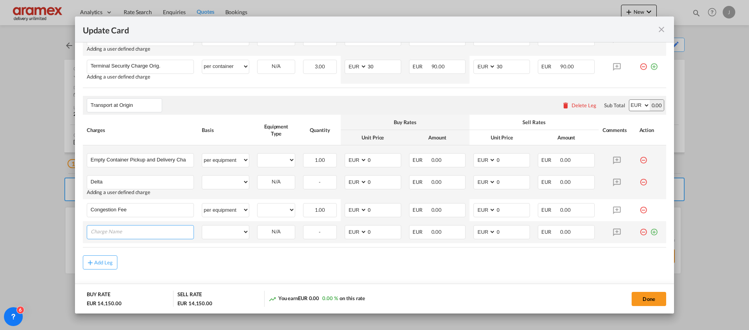
click at [114, 230] on input "Charge Name" at bounding box center [142, 231] width 103 height 12
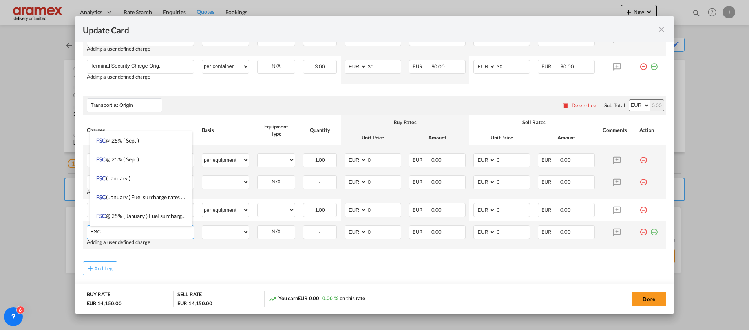
type input "FSC"
click at [651, 233] on md-icon "icon-plus-circle-outline green-400-fg" at bounding box center [655, 229] width 8 height 8
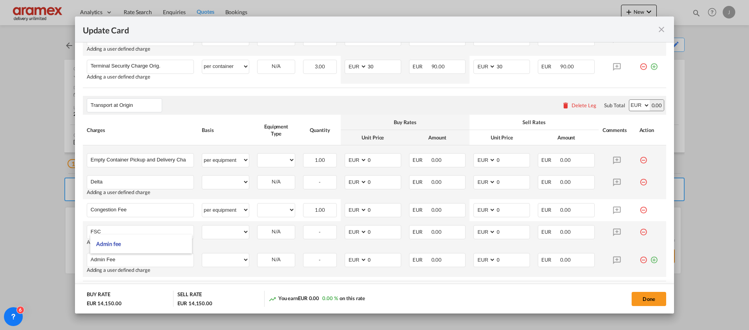
type input "Admin Fee"
click at [651, 258] on md-icon "icon-plus-circle-outline green-400-fg" at bounding box center [655, 257] width 8 height 8
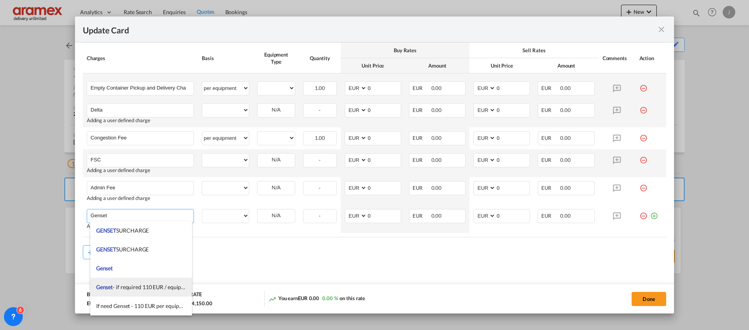
click at [161, 285] on span "Genset - if required 110 EUR / equipment" at bounding box center [144, 287] width 97 height 7
type input "Genset - if required 110 EUR / equipment"
select select "per equipment"
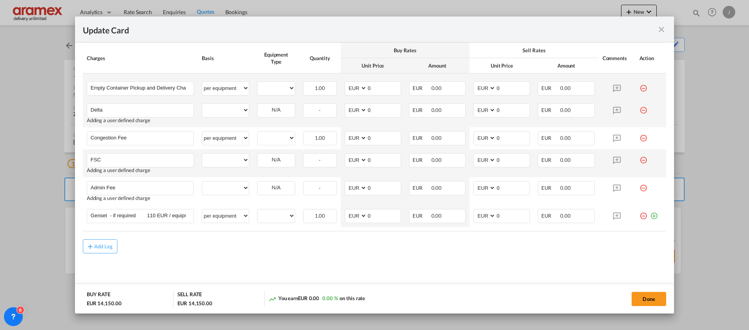
click at [220, 105] on select "per equipment per container per B/L per shipping bill per shipment % on pickup …" at bounding box center [225, 110] width 47 height 13
select select "per equipment"
click at [202, 104] on select "per equipment per container per B/L per shipping bill per shipment % on pickup …" at bounding box center [225, 110] width 47 height 13
click at [220, 163] on select "per equipment per container per B/L per shipping bill per shipment % on pickup …" at bounding box center [225, 160] width 47 height 13
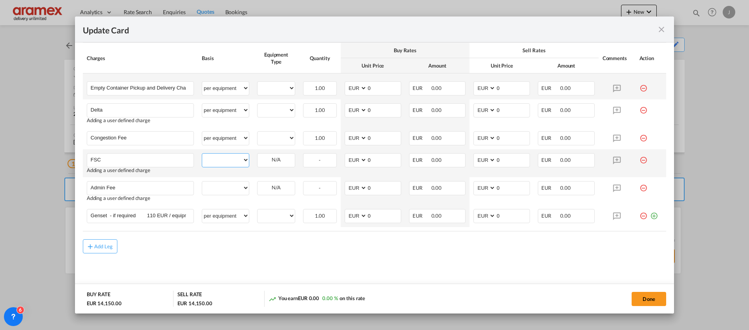
select select "per equipment"
click at [202, 154] on select "per equipment per container per B/L per shipping bill per shipment % on pickup …" at bounding box center [225, 160] width 47 height 13
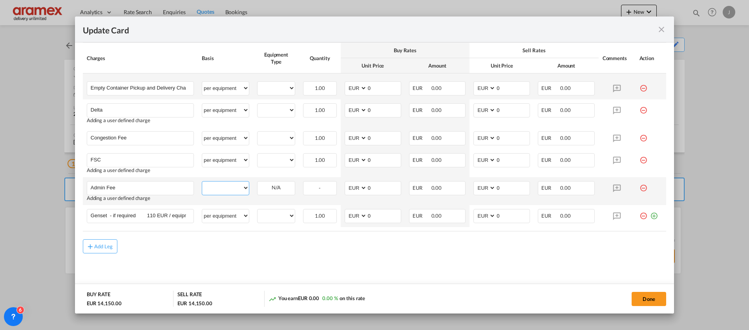
click at [222, 187] on select "per equipment per container per B/L per shipping bill per shipment % on pickup …" at bounding box center [225, 187] width 47 height 13
select select "per equipment"
click at [202, 181] on select "per equipment per container per B/L per shipping bill per shipment % on pickup …" at bounding box center [225, 187] width 47 height 13
click at [268, 86] on select "20GP 40HC" at bounding box center [276, 88] width 37 height 11
click at [218, 87] on select "per equipment per container per B/L per shipping bill per shipment % on pickup …" at bounding box center [225, 88] width 47 height 13
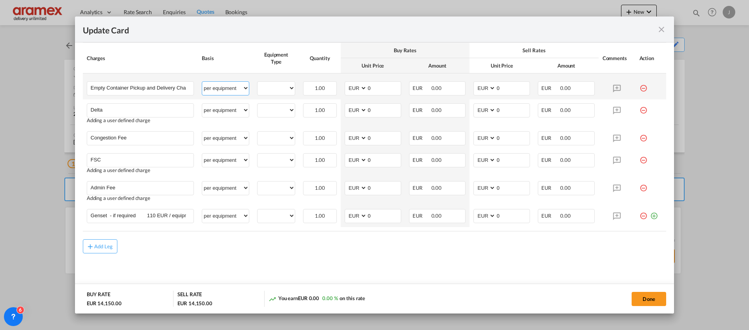
select select "per container"
click at [202, 82] on select "per equipment per container per B/L per shipping bill per shipment % on pickup …" at bounding box center [225, 88] width 47 height 13
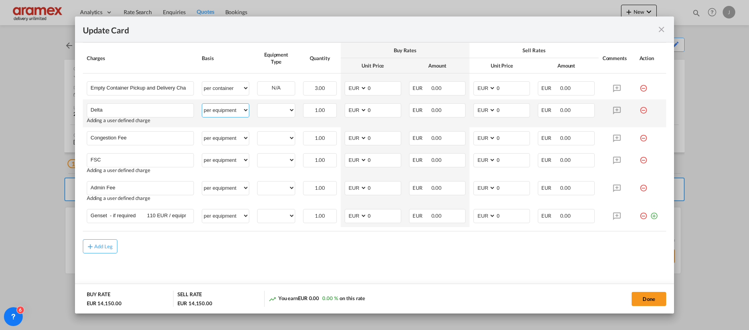
click at [218, 111] on select "per equipment per container per B/L per shipping bill per shipment % on pickup …" at bounding box center [225, 110] width 47 height 13
select select "per container"
click at [202, 104] on select "per equipment per container per B/L per shipping bill per shipment % on pickup …" at bounding box center [225, 110] width 47 height 13
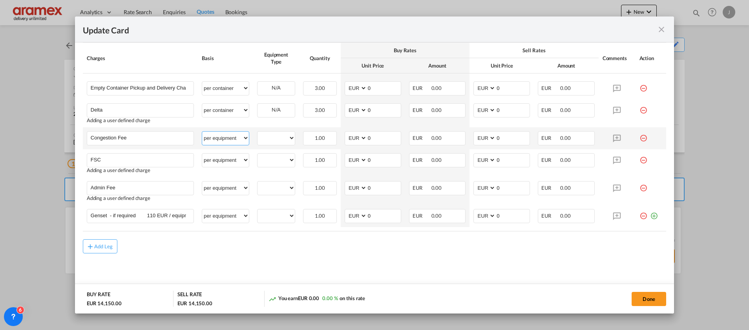
click at [218, 139] on select "per equipment per container per B/L per shipping bill per shipment % on pickup …" at bounding box center [225, 138] width 47 height 13
select select "per container"
click at [202, 132] on select "per equipment per container per B/L per shipping bill per shipment % on pickup …" at bounding box center [225, 138] width 47 height 13
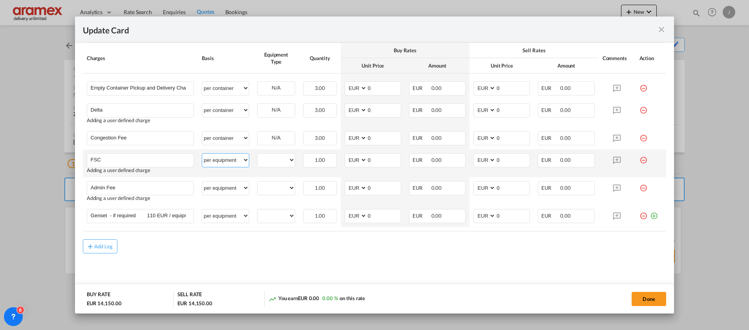
click at [226, 158] on select "per equipment per container per B/L per shipping bill per shipment % on pickup …" at bounding box center [225, 160] width 47 height 13
select select "per container"
click at [202, 154] on select "per equipment per container per B/L per shipping bill per shipment % on pickup …" at bounding box center [225, 160] width 47 height 13
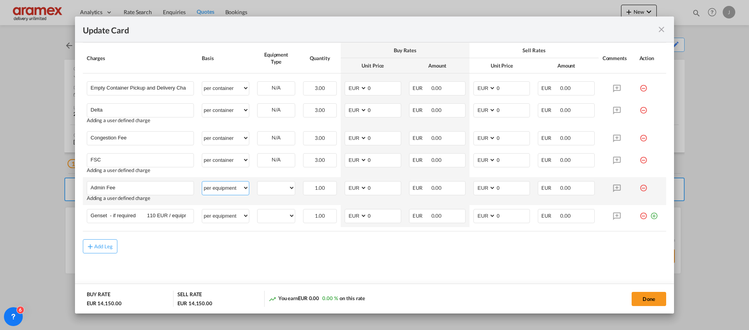
click at [222, 187] on select "per equipment per container per B/L per shipping bill per shipment % on pickup …" at bounding box center [225, 187] width 47 height 13
select select "per container"
click at [202, 181] on select "per equipment per container per B/L per shipping bill per shipment % on pickup …" at bounding box center [225, 187] width 47 height 13
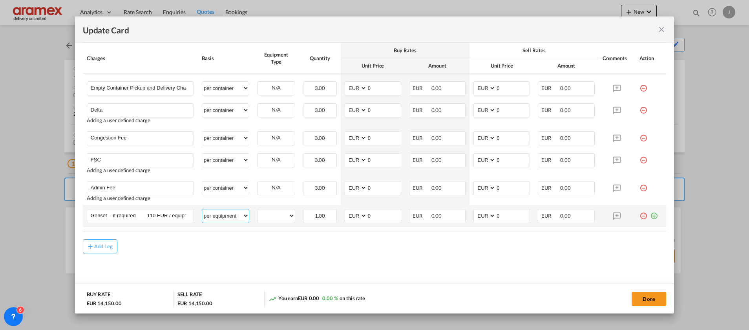
click at [218, 218] on select "per equipment per container per B/L per shipping bill per shipment % on pickup …" at bounding box center [225, 215] width 47 height 13
select select "per container"
click at [202, 209] on select "per equipment per container per B/L per shipping bill per shipment % on pickup …" at bounding box center [225, 215] width 47 height 13
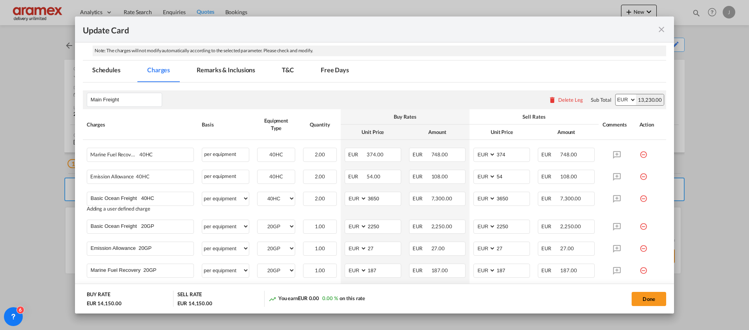
scroll to position [160, 0]
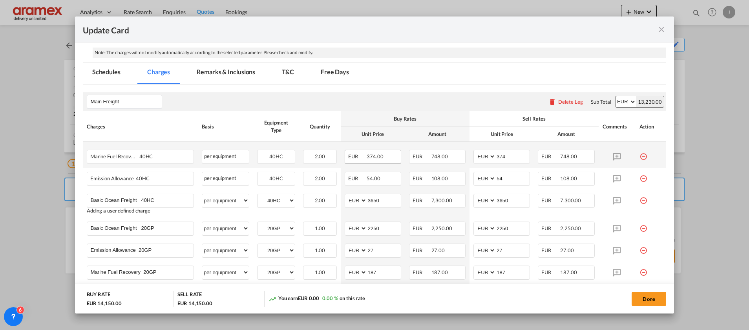
click at [387, 157] on div "EUR 374.00" at bounding box center [373, 157] width 57 height 14
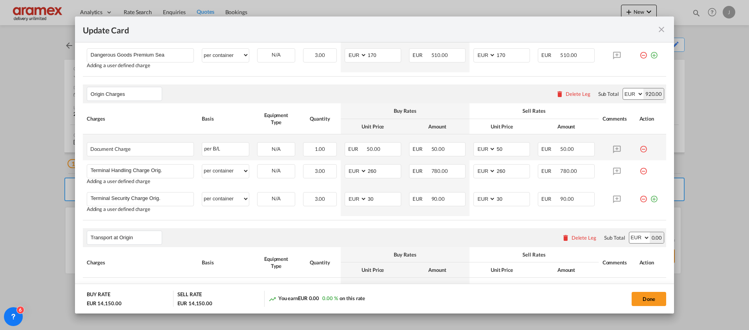
scroll to position [514, 0]
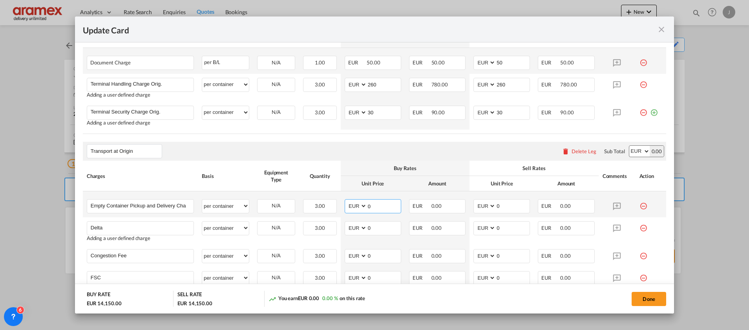
drag, startPoint x: 383, startPoint y: 205, endPoint x: 342, endPoint y: 211, distance: 41.7
click at [345, 211] on md-input-container "AED AFN ALL AMD ANG AOA ARS AUD AWG AZN BAM BBD BDT BGN BHD BIF BMD BND [PERSON…" at bounding box center [373, 206] width 57 height 14
paste input "€ 233.10"
click at [373, 207] on input "€ 233.10" at bounding box center [384, 206] width 34 height 12
click at [375, 207] on input "233.10" at bounding box center [384, 206] width 34 height 12
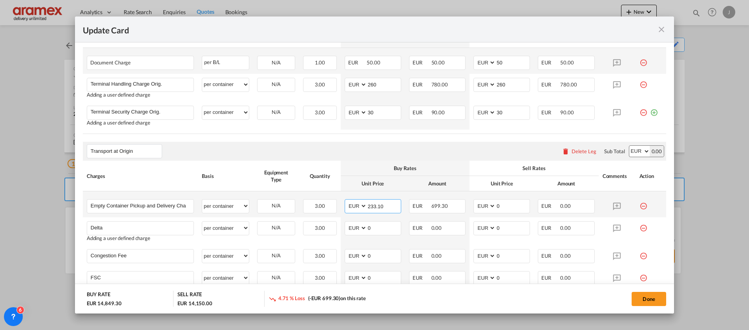
click at [375, 207] on input "233.10" at bounding box center [384, 206] width 34 height 12
click at [374, 204] on input "233.10" at bounding box center [384, 206] width 34 height 12
type input "233.10"
drag, startPoint x: 500, startPoint y: 208, endPoint x: 476, endPoint y: 221, distance: 26.7
click at [456, 213] on tr "Empty Container Pickup and Delivery Charge Please Enter User Defined Charges Ca…" at bounding box center [375, 204] width 584 height 26
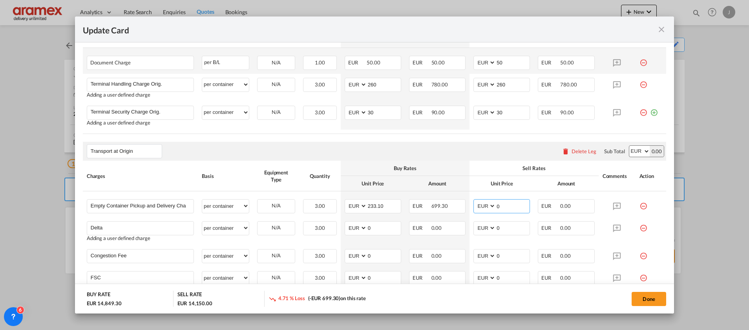
paste input "233.1"
type input "233.10"
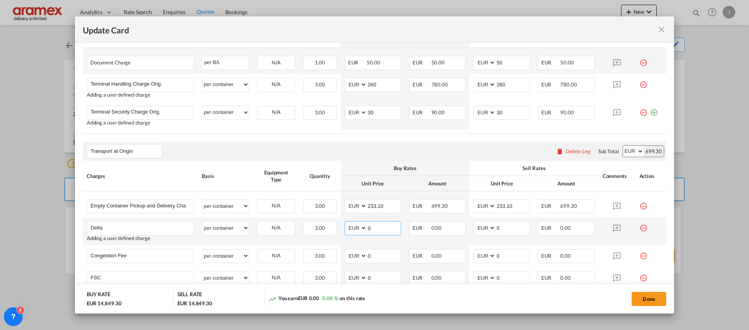
drag, startPoint x: 359, startPoint y: 226, endPoint x: 341, endPoint y: 226, distance: 18.9
click at [345, 226] on md-input-container "AED AFN ALL AMD ANG AOA ARS AUD AWG AZN BAM BBD BDT BGN BHD BIF BMD BND [PERSON…" at bounding box center [373, 228] width 57 height 14
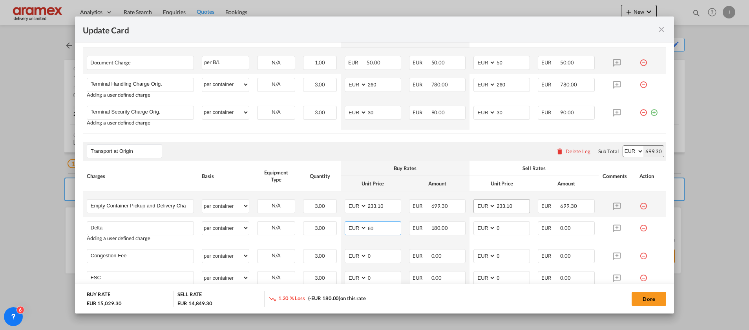
scroll to position [632, 0]
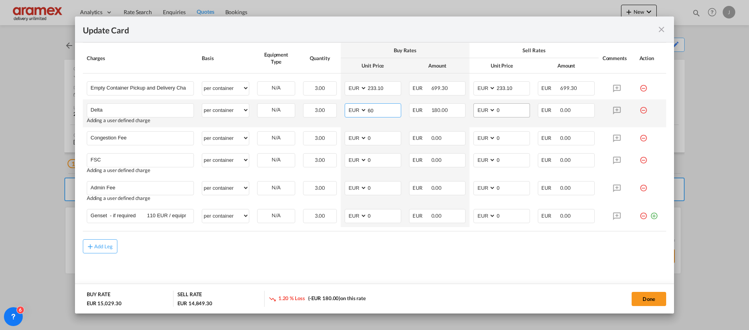
type input "60"
drag, startPoint x: 501, startPoint y: 110, endPoint x: 455, endPoint y: 112, distance: 46.0
click at [456, 112] on tr "Delta Please Enter User Defined Charges Cannot Be Published Adding a user defin…" at bounding box center [375, 113] width 584 height 28
type input "5"
type input "60"
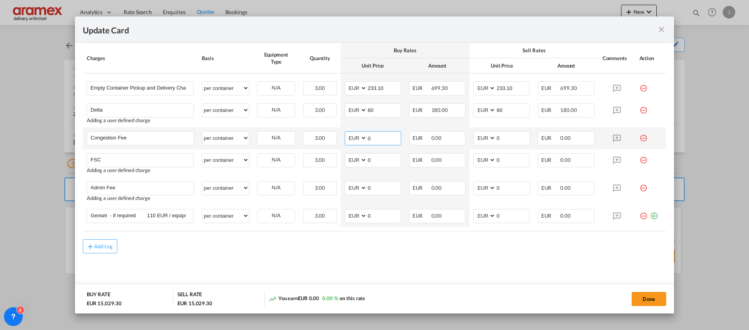
drag, startPoint x: 372, startPoint y: 138, endPoint x: 353, endPoint y: 138, distance: 19.6
click at [353, 138] on md-input-container "AED AFN ALL AMD ANG AOA ARS AUD AWG AZN BAM BBD BDT BGN BHD BIF BMD BND [PERSON…" at bounding box center [373, 138] width 57 height 14
type input "17"
click at [500, 136] on input "0" at bounding box center [513, 138] width 34 height 12
click at [463, 136] on tr "Congestion Fee Please Enter User Defined Charges Cannot Be Published per equipm…" at bounding box center [375, 138] width 584 height 22
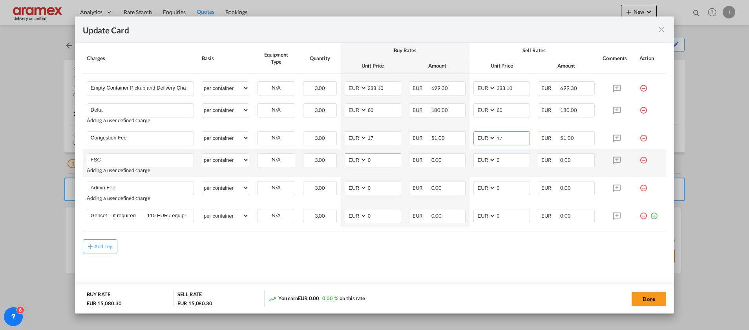
type input "17"
click at [367, 162] on md-input-container "0" at bounding box center [384, 160] width 34 height 13
paste input "€ 58.92"
drag, startPoint x: 373, startPoint y: 162, endPoint x: 377, endPoint y: 161, distance: 4.3
click at [375, 161] on input "€ 58.92" at bounding box center [384, 160] width 34 height 12
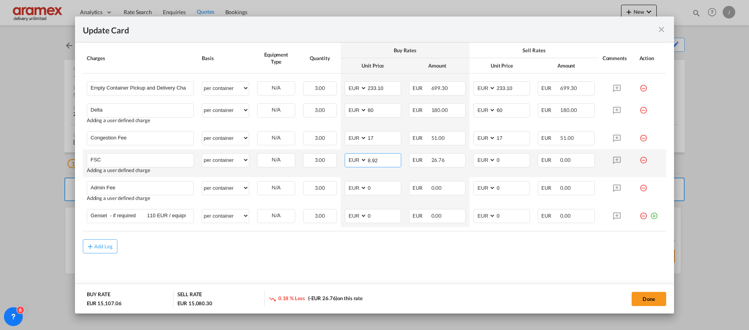
click at [387, 161] on input "8.92" at bounding box center [384, 160] width 34 height 12
paste input "€ 5"
click at [372, 160] on input "€ 58.92" at bounding box center [384, 160] width 34 height 12
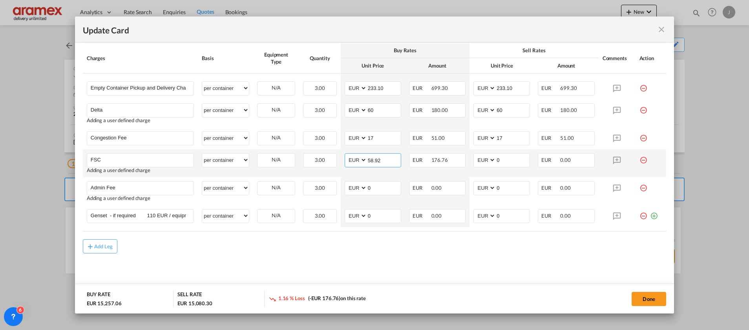
click at [374, 160] on input "58.92" at bounding box center [384, 160] width 34 height 12
type input "58.92"
click at [514, 162] on input "0" at bounding box center [513, 160] width 34 height 12
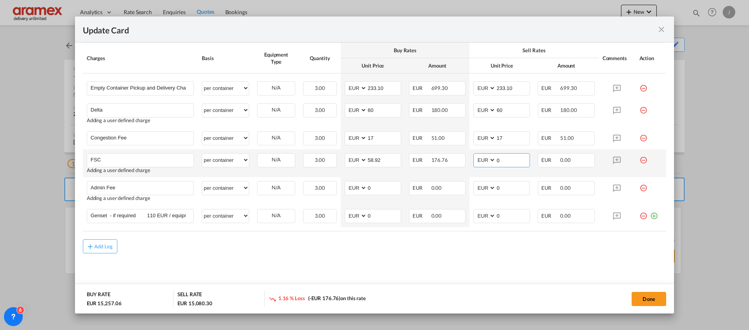
click at [514, 162] on input "0" at bounding box center [513, 160] width 34 height 12
paste input "58.92"
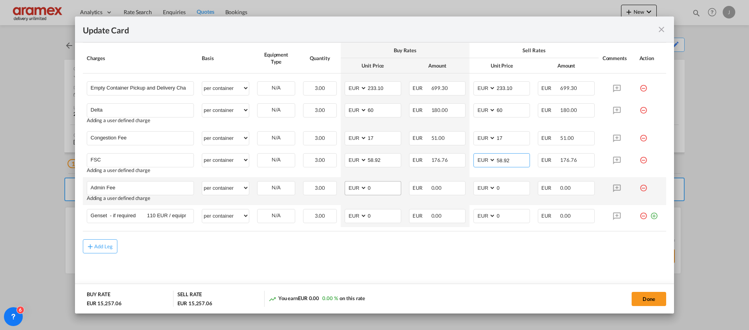
type input "58.92"
click at [386, 189] on input "0" at bounding box center [384, 187] width 34 height 12
drag, startPoint x: 377, startPoint y: 186, endPoint x: 338, endPoint y: 187, distance: 38.9
click at [341, 187] on td "AED AFN ALL AMD ANG AOA ARS AUD AWG AZN BAM BBD BDT BGN BHD BIF BMD BND [PERSON…" at bounding box center [373, 191] width 64 height 28
type input "10"
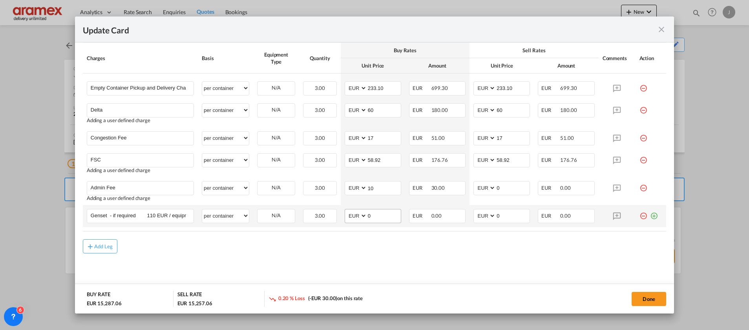
drag, startPoint x: 360, startPoint y: 267, endPoint x: 373, endPoint y: 210, distance: 58.8
drag, startPoint x: 377, startPoint y: 187, endPoint x: 406, endPoint y: 195, distance: 30.2
click at [361, 190] on md-input-container "AED AFN ALL AMD ANG AOA ARS AUD AWG AZN BAM BBD BDT BGN BHD BIF BMD BND [PERSON…" at bounding box center [373, 188] width 57 height 14
drag, startPoint x: 504, startPoint y: 188, endPoint x: 478, endPoint y: 188, distance: 26.3
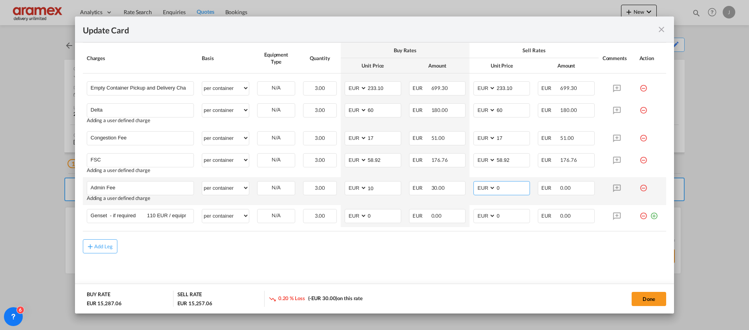
click at [478, 188] on md-input-container "AED AFN ALL AMD ANG AOA ARS AUD AWG AZN BAM BBD BDT BGN BHD BIF BMD BND [PERSON…" at bounding box center [502, 188] width 57 height 14
paste input "1"
type input "10"
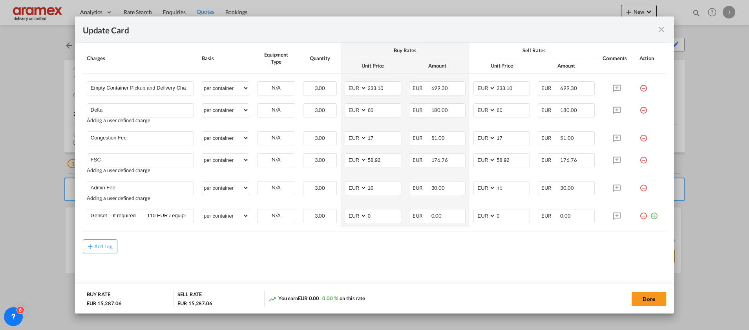
click at [653, 297] on button "Done" at bounding box center [649, 299] width 35 height 14
type input "233.1"
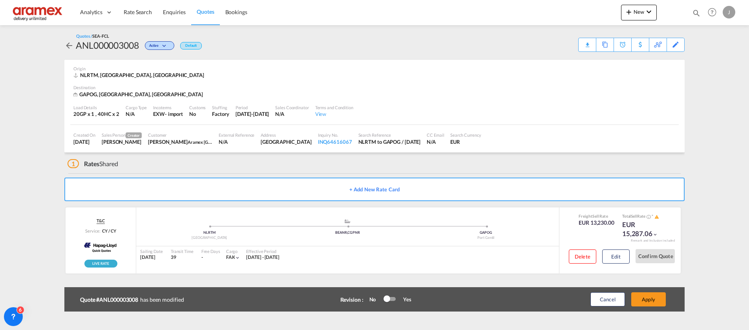
click at [653, 297] on button "Apply" at bounding box center [649, 299] width 35 height 14
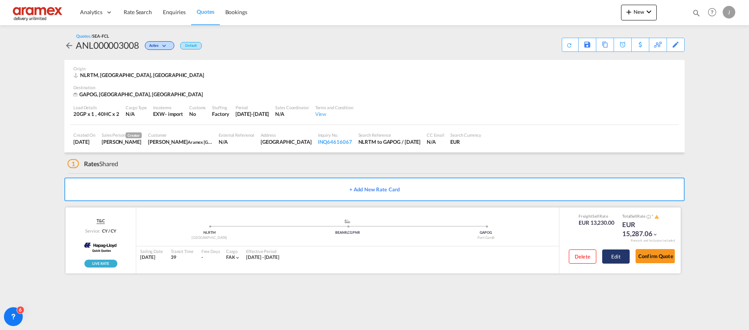
click at [617, 256] on button "Edit" at bounding box center [616, 256] width 27 height 14
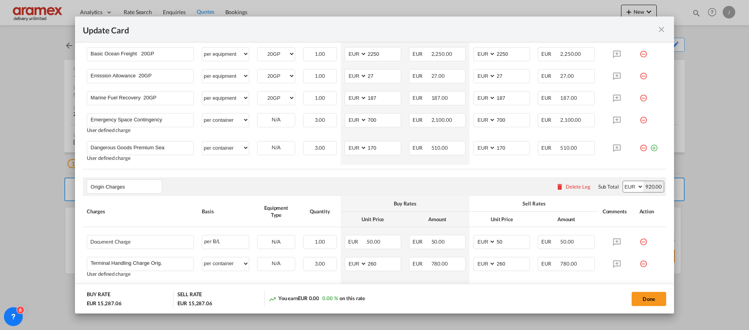
scroll to position [412, 0]
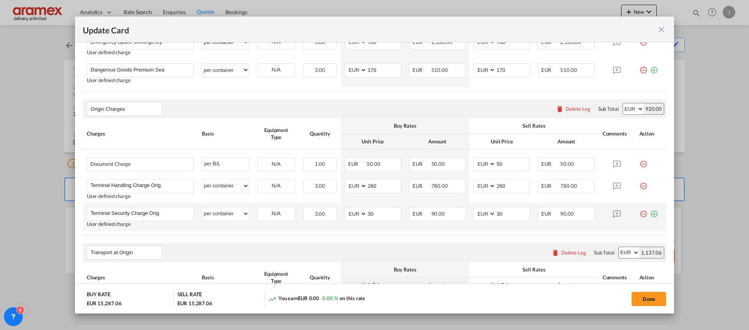
click at [651, 212] on md-icon "icon-plus-circle-outline green-400-fg" at bounding box center [655, 211] width 8 height 8
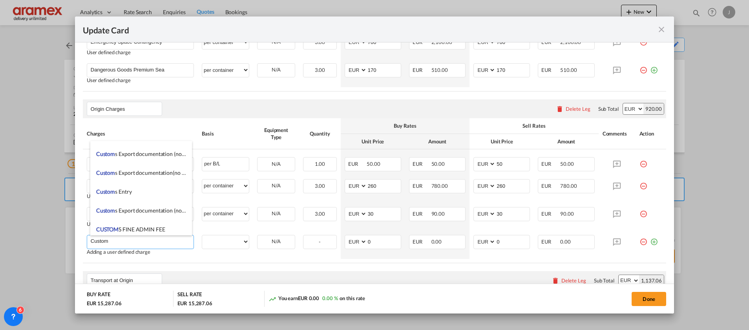
scroll to position [943, 0]
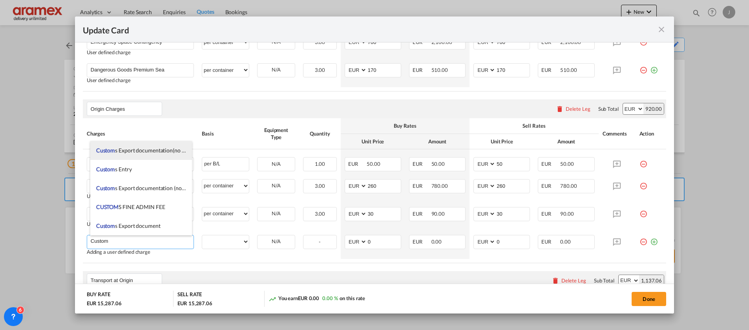
click at [165, 150] on span "Custom s Export documentation(no costs,suggested sell)" at bounding box center [163, 150] width 134 height 7
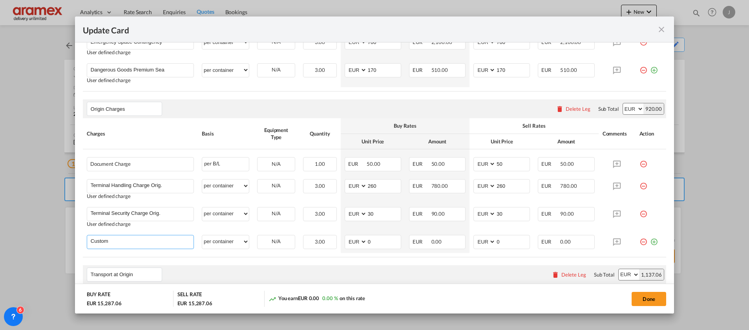
type input "Customs Export documentation(no costs,suggested sell)"
click at [233, 243] on select "per equipment per container per B/L per shipping bill per shipment per pallet p…" at bounding box center [225, 241] width 47 height 13
select select "per shipment"
click at [202, 235] on select "per equipment per container per B/L per shipping bill per shipment per pallet p…" at bounding box center [225, 241] width 47 height 13
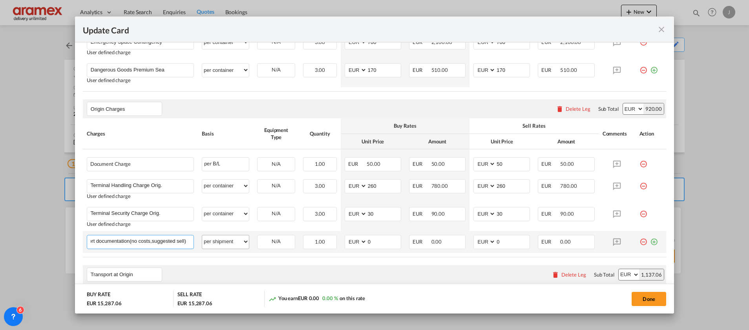
drag, startPoint x: 180, startPoint y: 243, endPoint x: 239, endPoint y: 242, distance: 58.9
click at [239, 242] on tr "Customs Export documentation(no costs,suggested sell) Please Enter User Defined…" at bounding box center [375, 242] width 584 height 22
drag, startPoint x: 355, startPoint y: 243, endPoint x: 337, endPoint y: 243, distance: 18.1
click at [341, 243] on td "AED AFN ALL AMD ANG AOA ARS AUD AWG AZN BAM BBD BDT BGN BHD BIF BMD BND [PERSON…" at bounding box center [373, 242] width 64 height 22
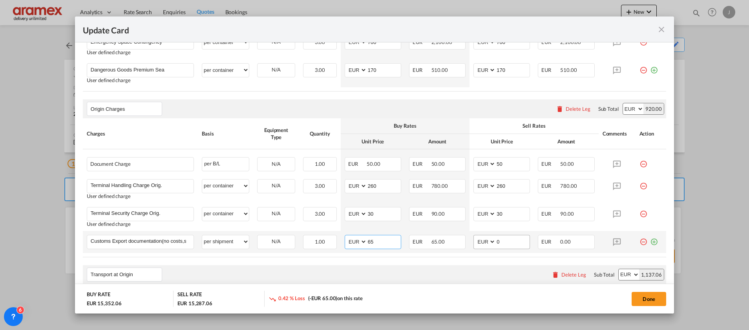
type input "65"
drag, startPoint x: 504, startPoint y: 240, endPoint x: 439, endPoint y: 245, distance: 65.4
click at [439, 245] on tr "Customs Export documentation(no costs,suggested sell) Please Enter User Defined…" at bounding box center [375, 242] width 584 height 22
type input "65"
click at [486, 279] on div "Transport at Origin Please enter leg name Leg Name Already Exists Delete Leg Su…" at bounding box center [375, 274] width 584 height 19
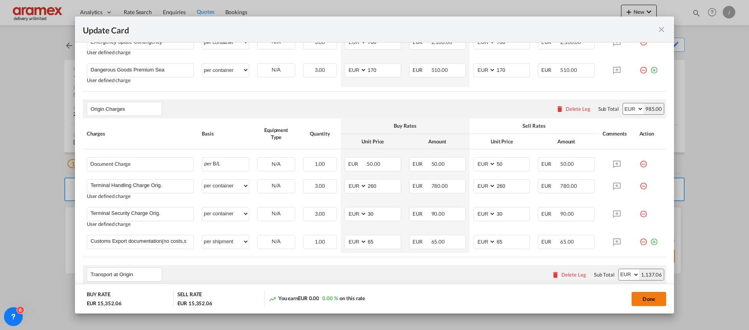
click at [650, 299] on button "Done" at bounding box center [649, 299] width 35 height 14
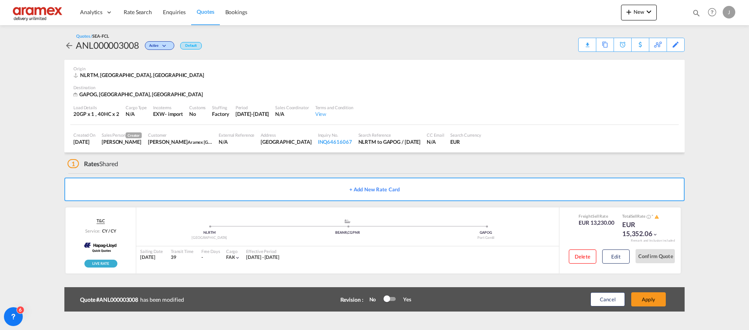
click at [650, 299] on button "Apply" at bounding box center [649, 299] width 35 height 14
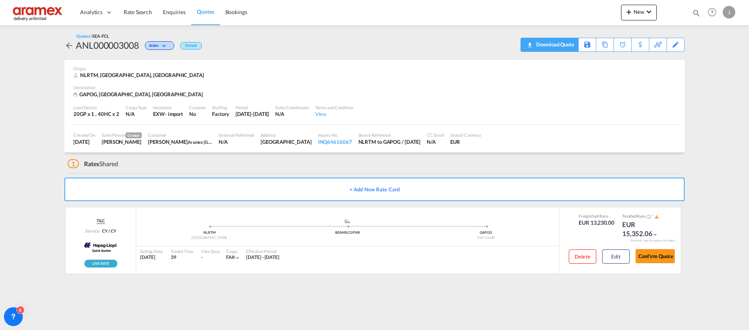
click at [557, 46] on div "Download Quote" at bounding box center [555, 44] width 40 height 13
